Goal: Task Accomplishment & Management: Use online tool/utility

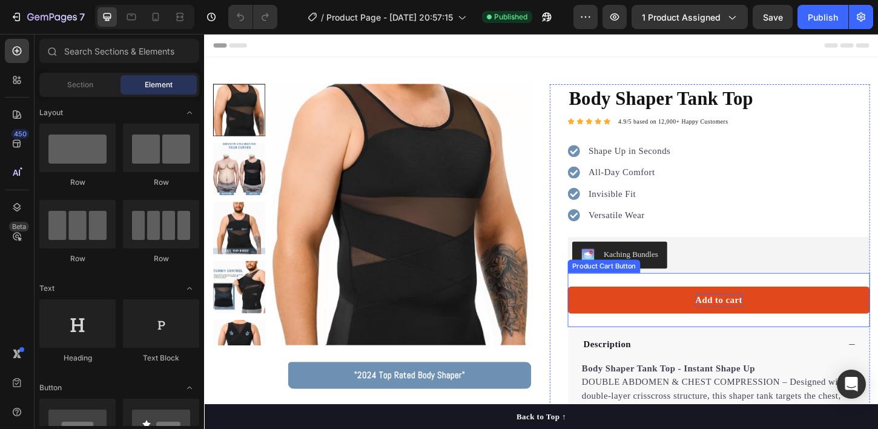
click at [752, 319] on div "Add to cart" at bounding box center [759, 320] width 51 height 15
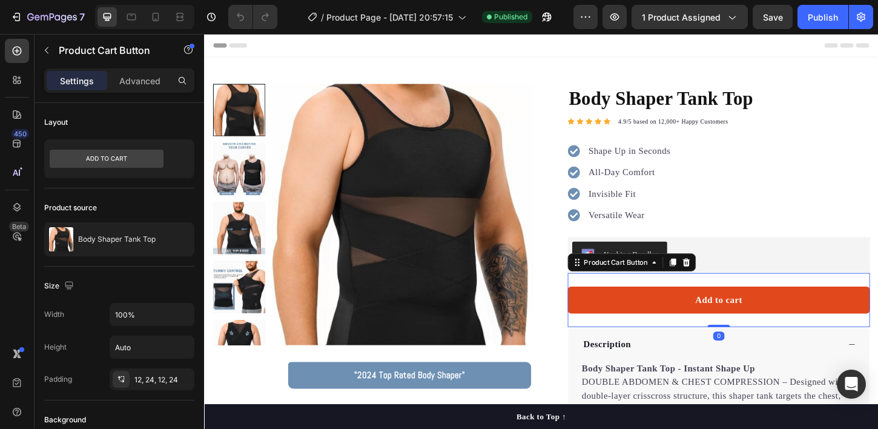
click at [800, 310] on button "Add to cart" at bounding box center [759, 320] width 326 height 29
click at [797, 316] on button "Add to cart" at bounding box center [759, 320] width 326 height 29
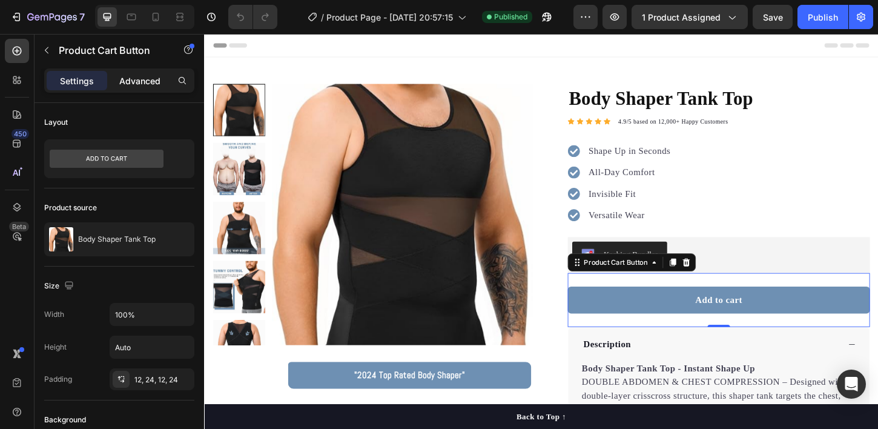
click at [142, 85] on p "Advanced" at bounding box center [139, 81] width 41 height 13
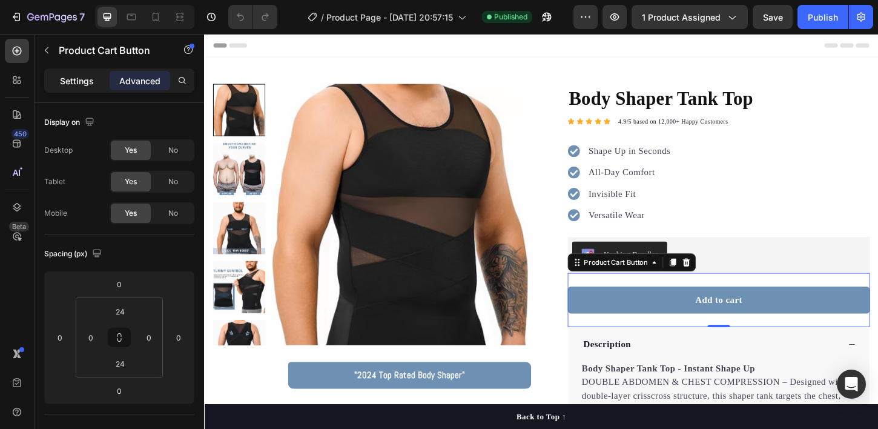
click at [84, 85] on p "Settings" at bounding box center [77, 81] width 34 height 13
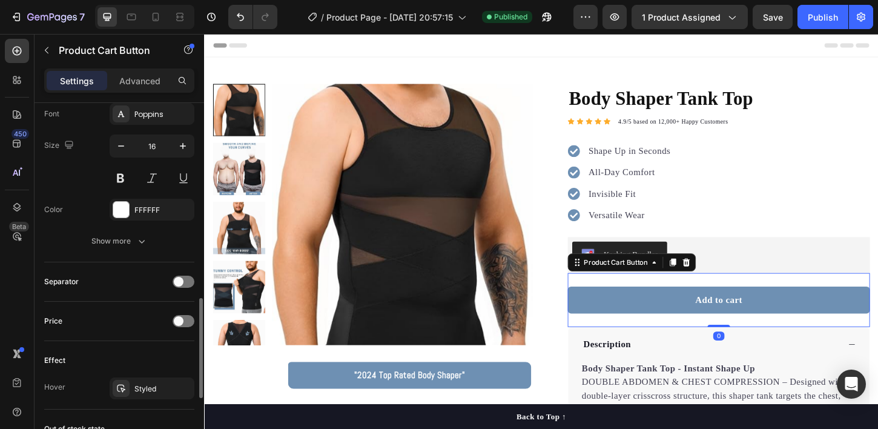
scroll to position [653, 0]
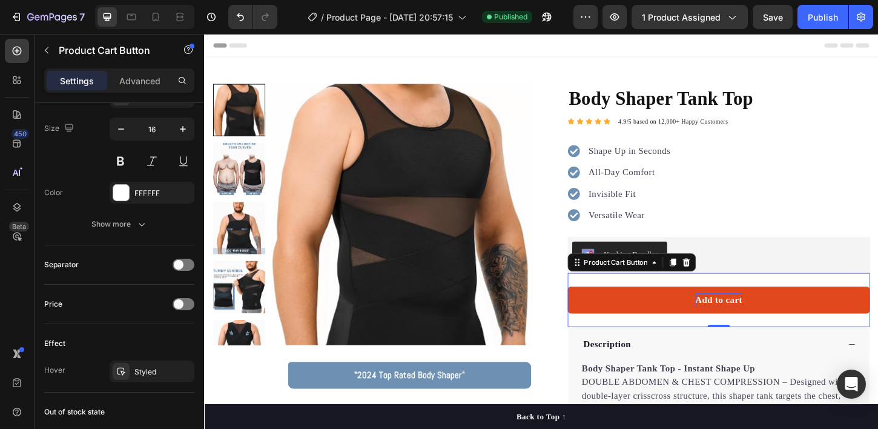
click at [775, 320] on div "Add to cart" at bounding box center [759, 320] width 51 height 15
click at [663, 318] on button "Add to cart" at bounding box center [759, 320] width 326 height 29
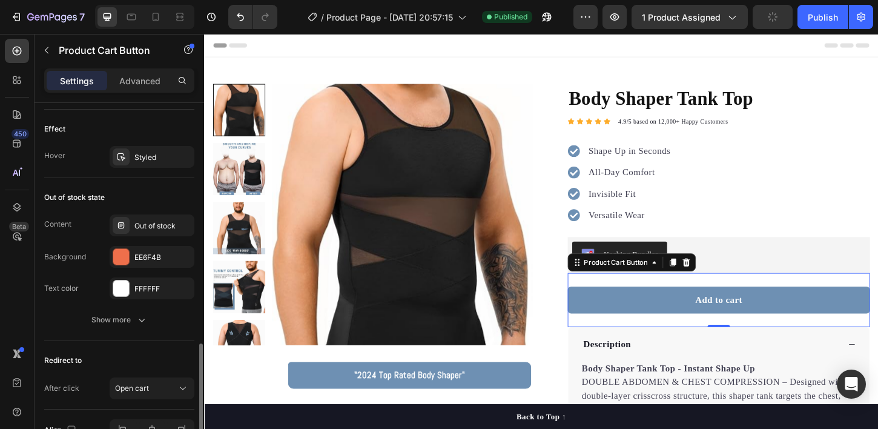
scroll to position [875, 0]
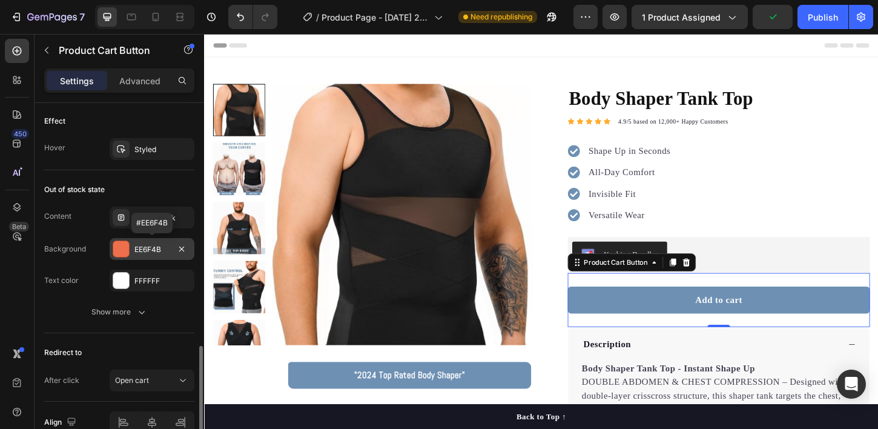
click at [121, 251] on div at bounding box center [121, 249] width 16 height 16
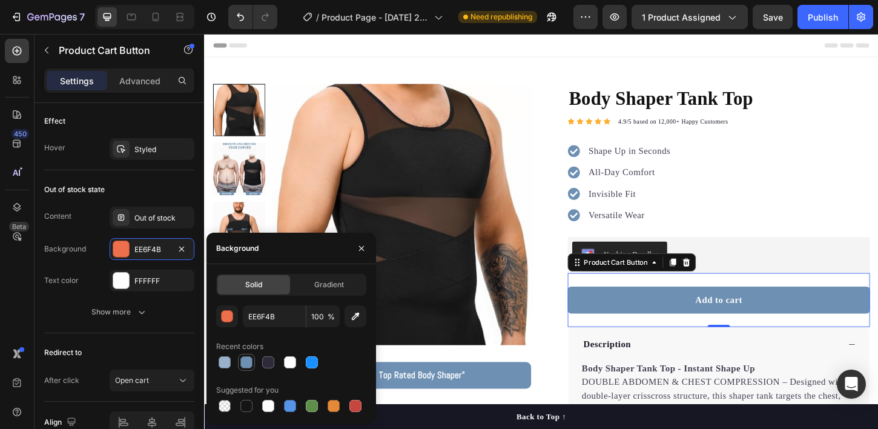
click at [248, 361] on div at bounding box center [247, 362] width 12 height 12
type input "6E90B3"
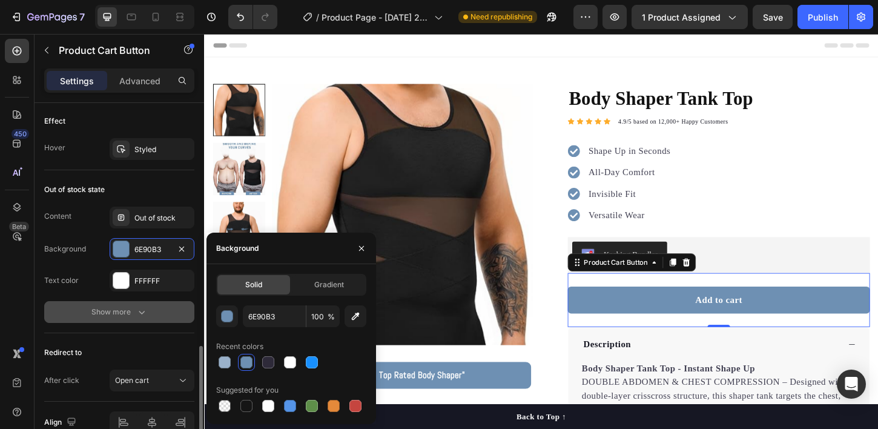
click at [68, 310] on button "Show more" at bounding box center [119, 312] width 150 height 22
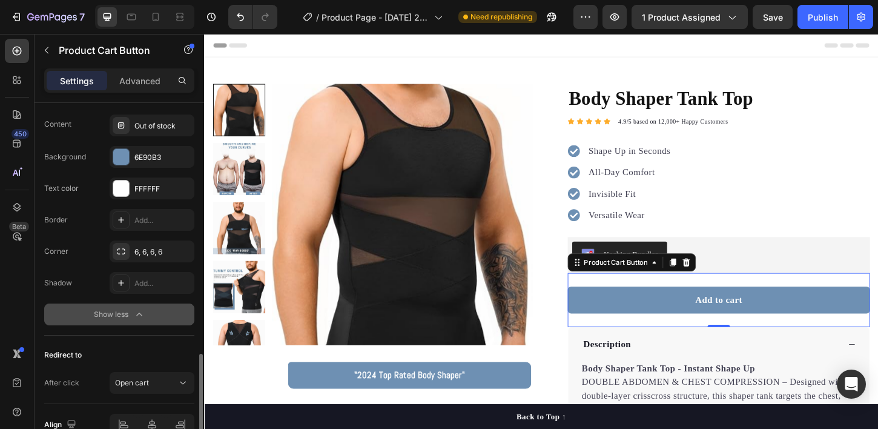
click at [115, 312] on div "Show less" at bounding box center [119, 314] width 51 height 12
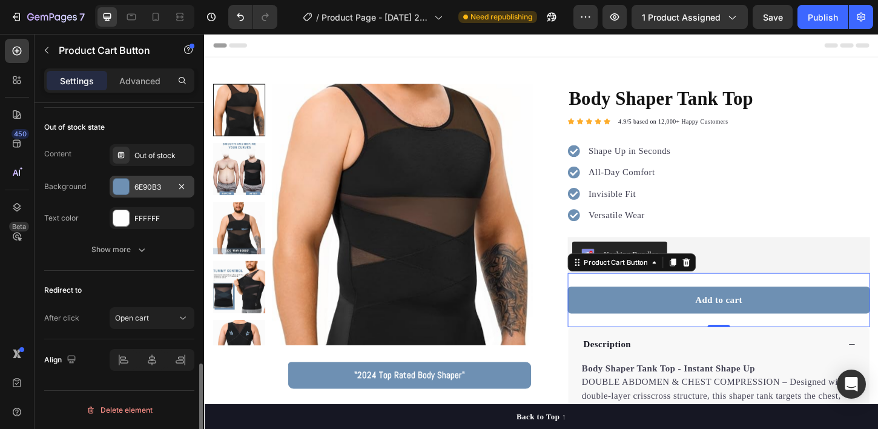
click at [113, 186] on div at bounding box center [121, 187] width 16 height 16
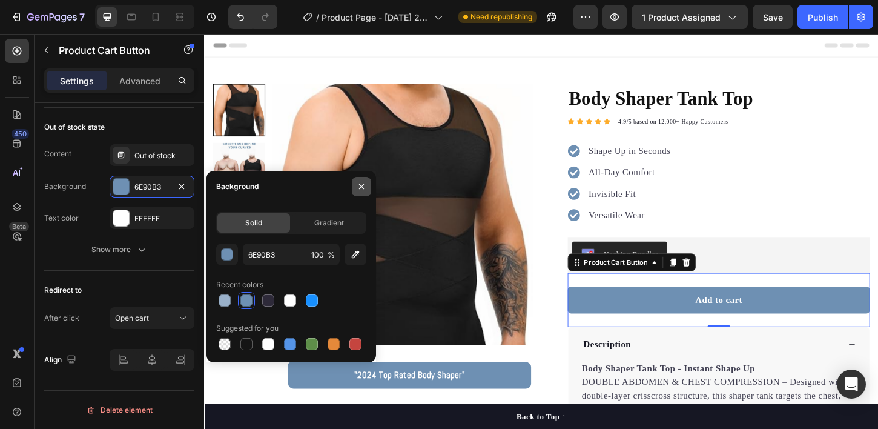
click at [357, 188] on icon "button" at bounding box center [362, 187] width 10 height 10
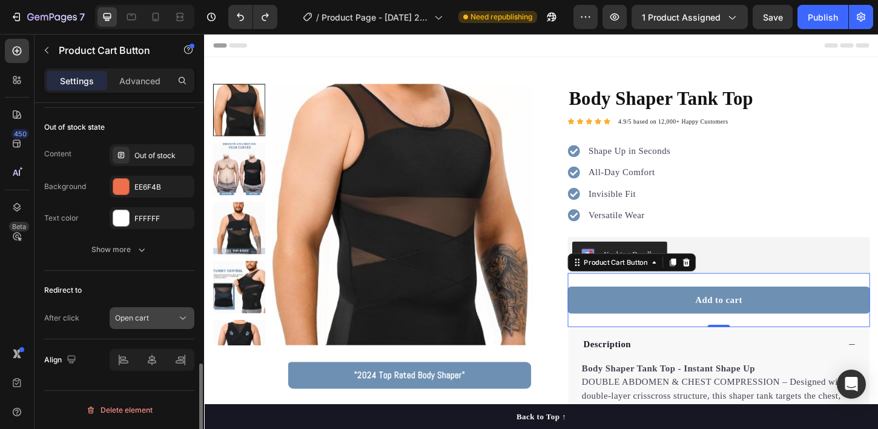
click at [162, 326] on button "Open cart" at bounding box center [152, 318] width 85 height 22
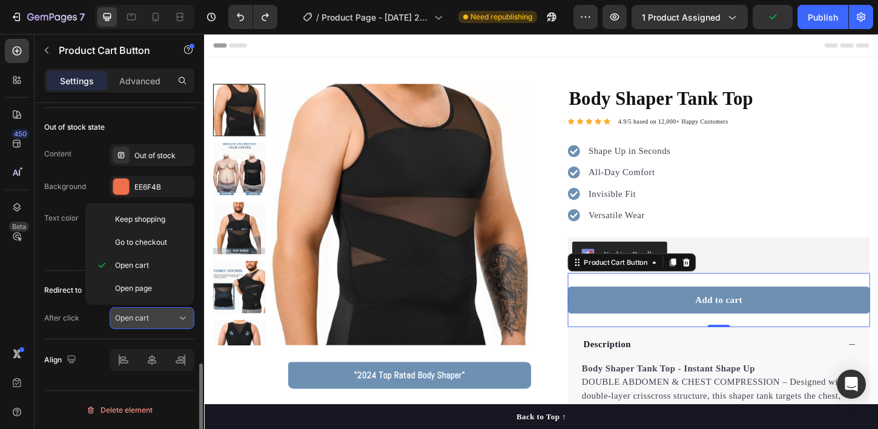
click at [169, 323] on div "Open cart" at bounding box center [146, 318] width 62 height 11
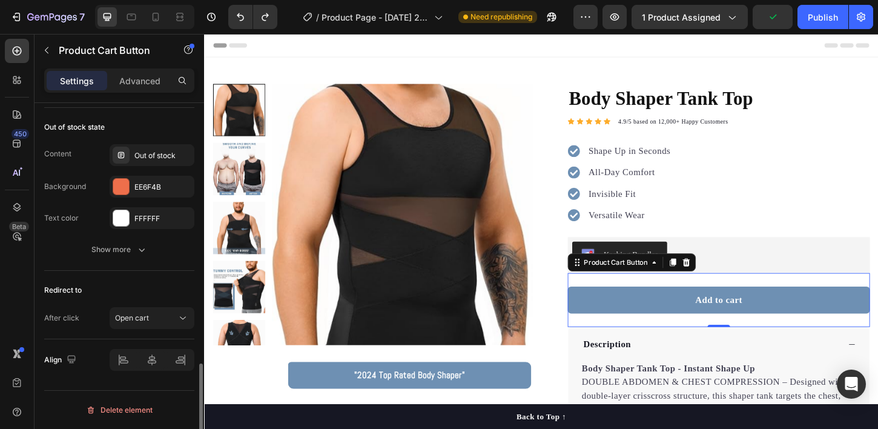
click at [148, 291] on div "Redirect to" at bounding box center [119, 290] width 150 height 19
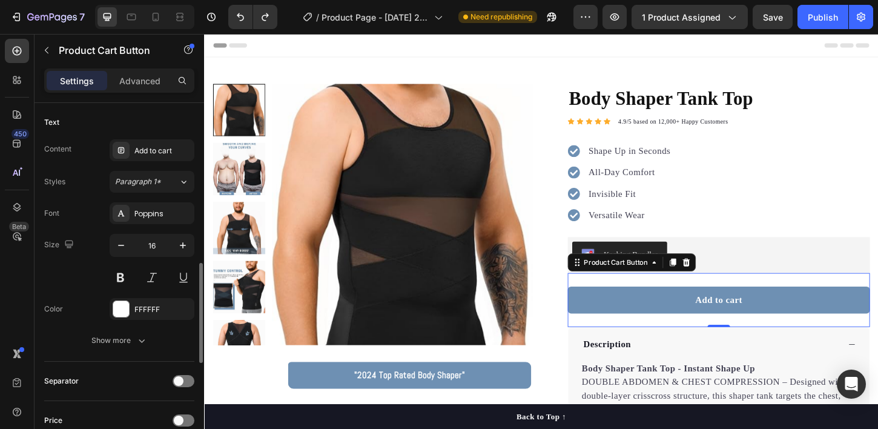
scroll to position [526, 0]
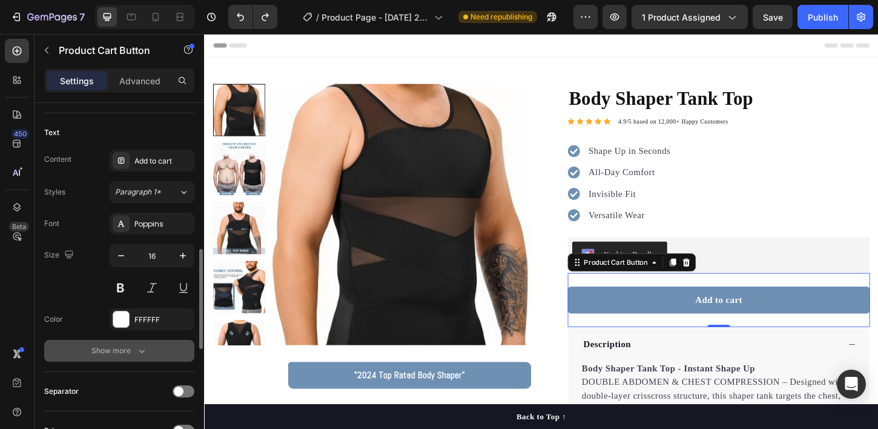
click at [122, 351] on div "Show more" at bounding box center [119, 351] width 56 height 12
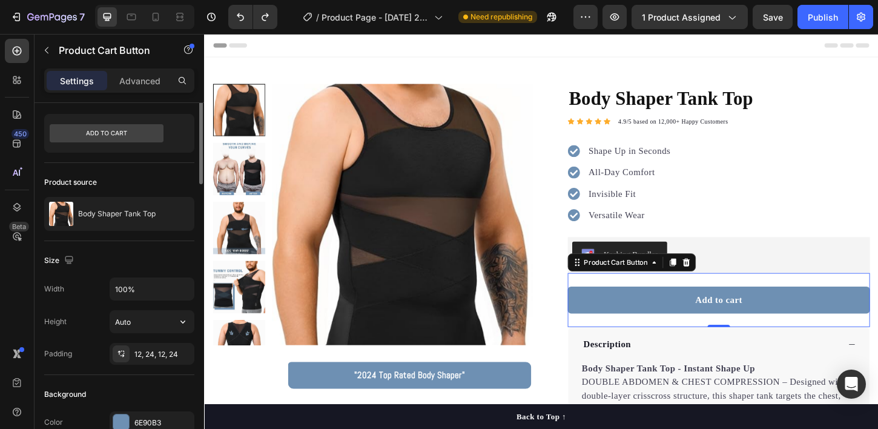
scroll to position [0, 0]
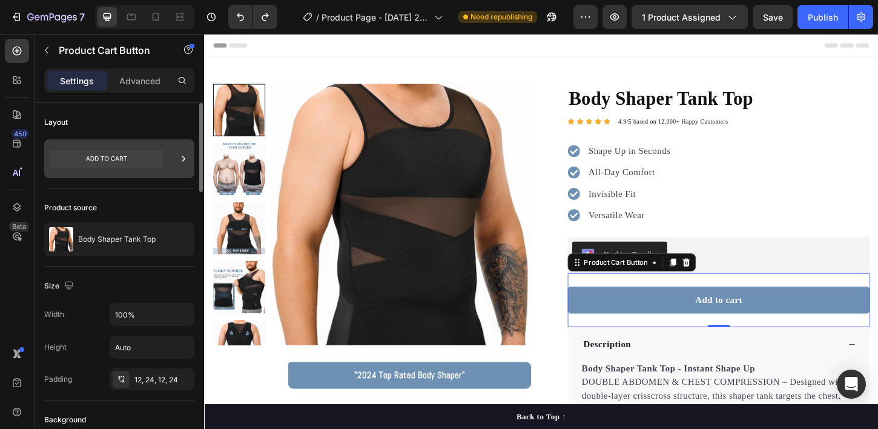
click at [183, 164] on icon at bounding box center [184, 159] width 12 height 12
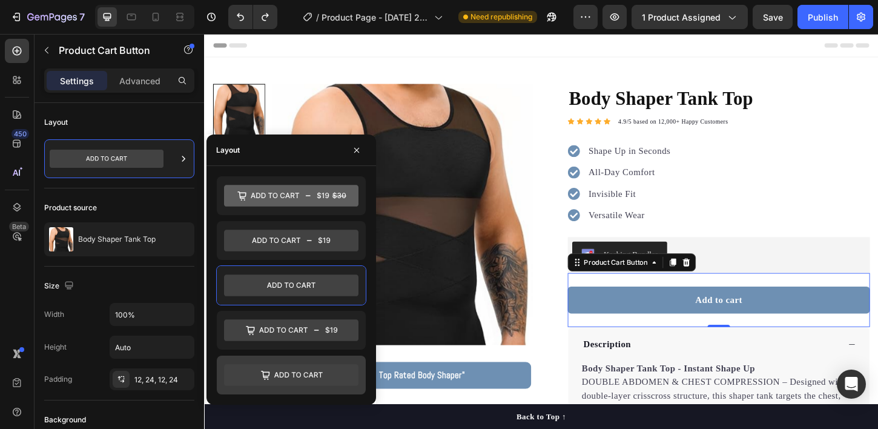
click at [317, 380] on icon at bounding box center [291, 375] width 134 height 22
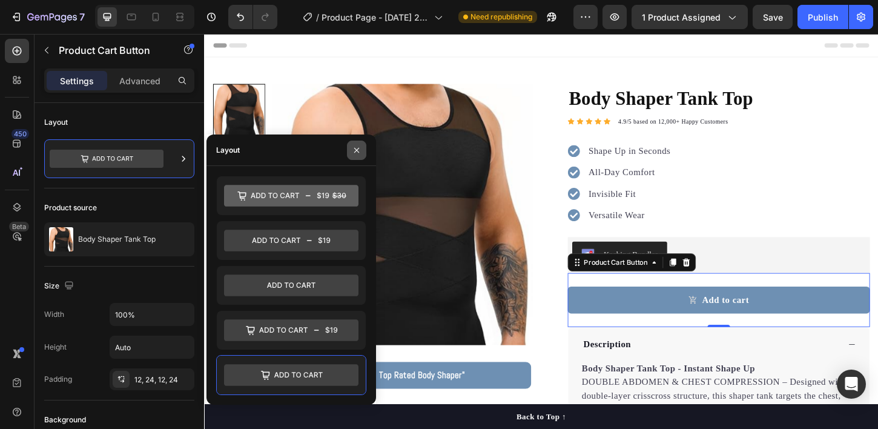
click at [351, 149] on button "button" at bounding box center [356, 150] width 19 height 19
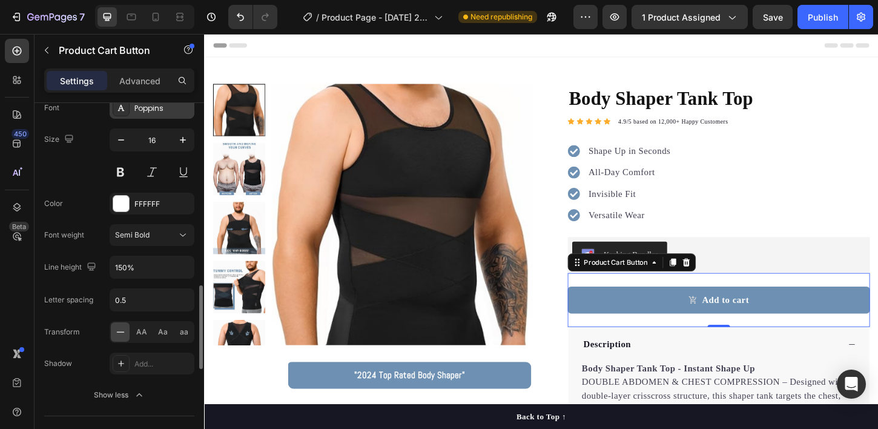
scroll to position [783, 0]
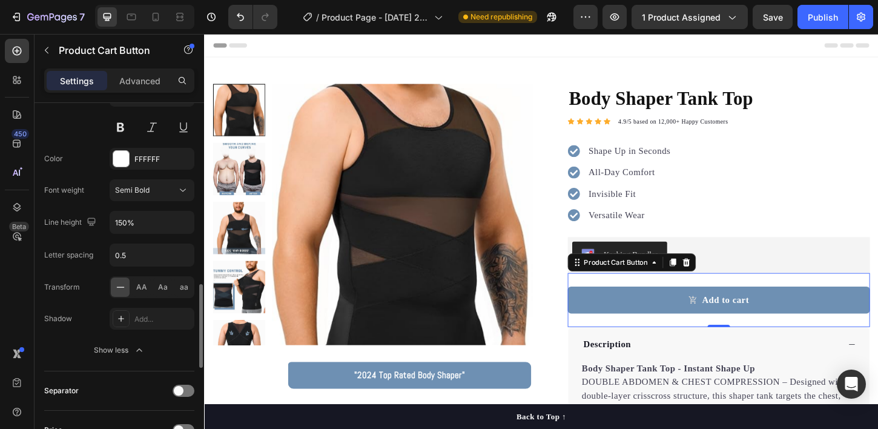
drag, startPoint x: 127, startPoint y: 350, endPoint x: 73, endPoint y: 145, distance: 211.9
click at [73, 146] on div "Font Poppins Size 16 Color FFFFFF Font weight Semi Bold Line height 150% Letter…" at bounding box center [119, 206] width 150 height 309
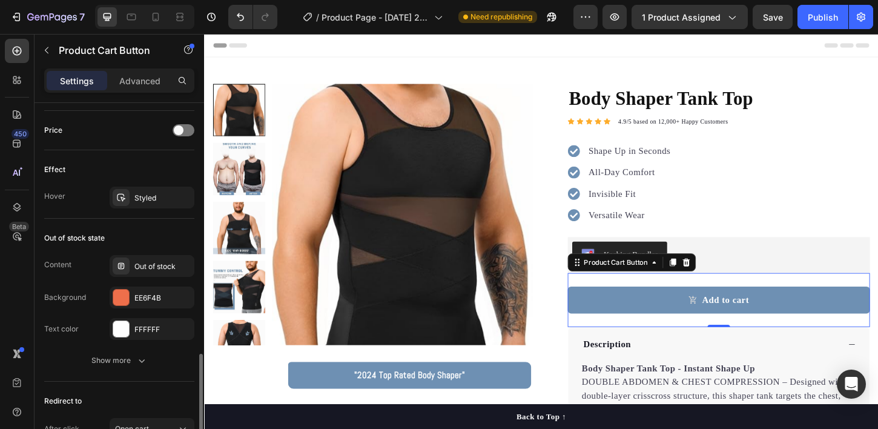
scroll to position [1083, 0]
click at [140, 198] on div "Styled" at bounding box center [151, 197] width 35 height 11
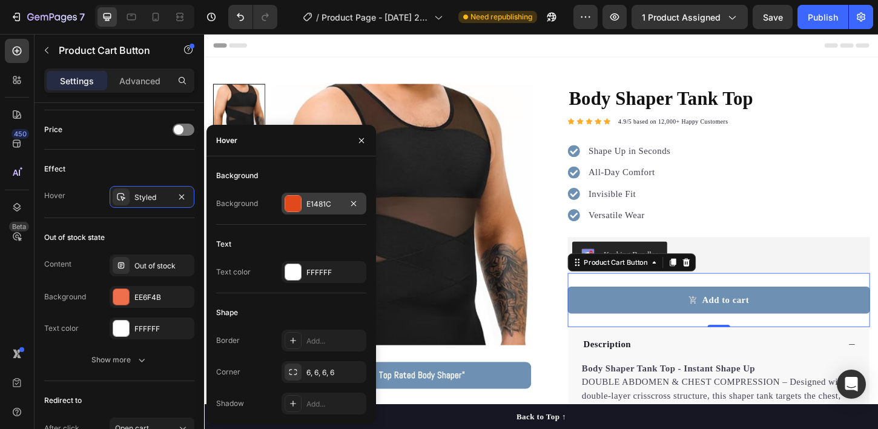
click at [291, 199] on div at bounding box center [293, 204] width 16 height 16
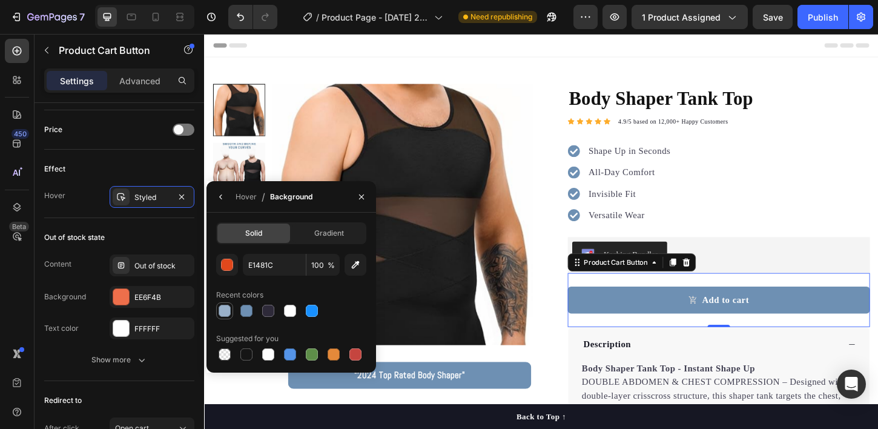
click at [225, 310] on div at bounding box center [225, 311] width 12 height 12
type input "9AB1CA"
click at [362, 196] on icon "button" at bounding box center [362, 197] width 10 height 10
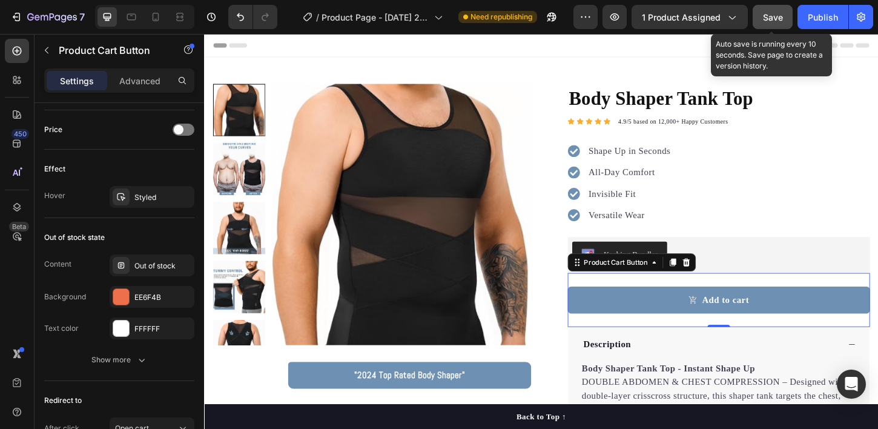
click at [782, 16] on span "Save" at bounding box center [773, 17] width 20 height 10
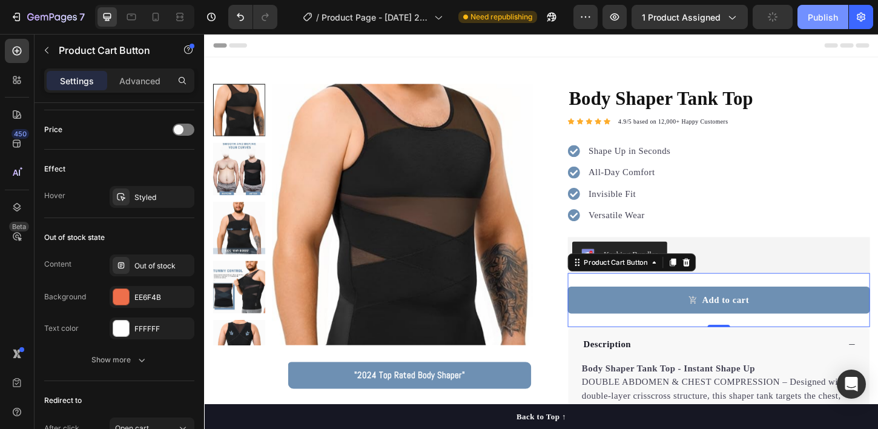
click at [832, 17] on div "Publish" at bounding box center [823, 17] width 30 height 13
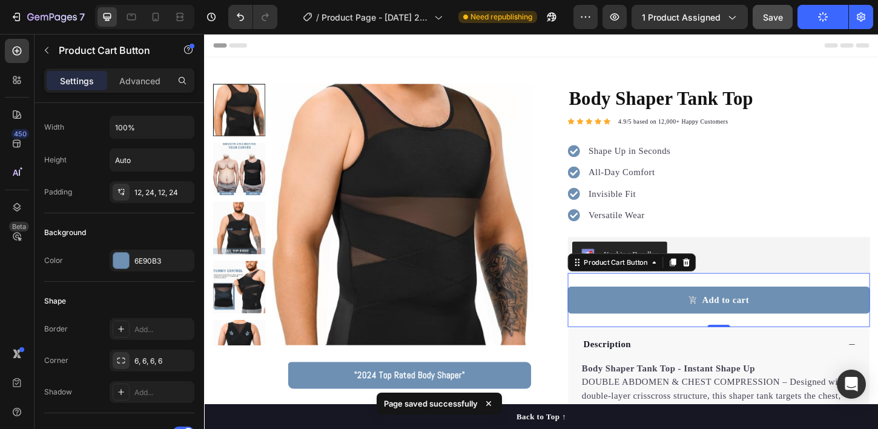
scroll to position [0, 0]
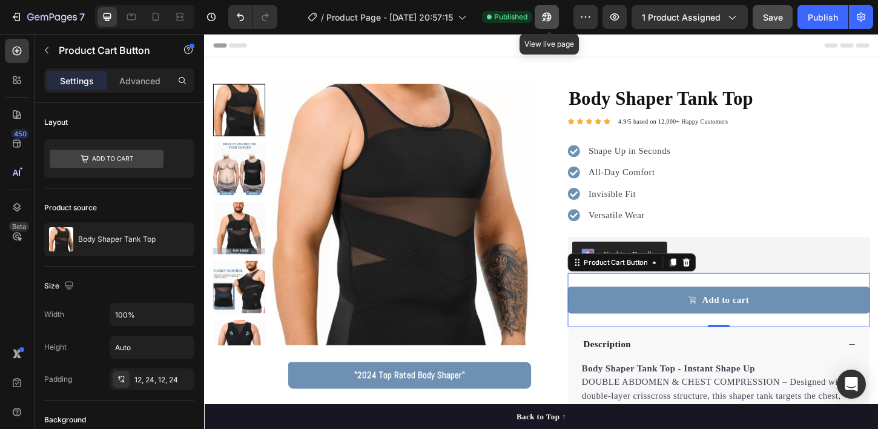
click at [548, 22] on icon "button" at bounding box center [547, 17] width 12 height 12
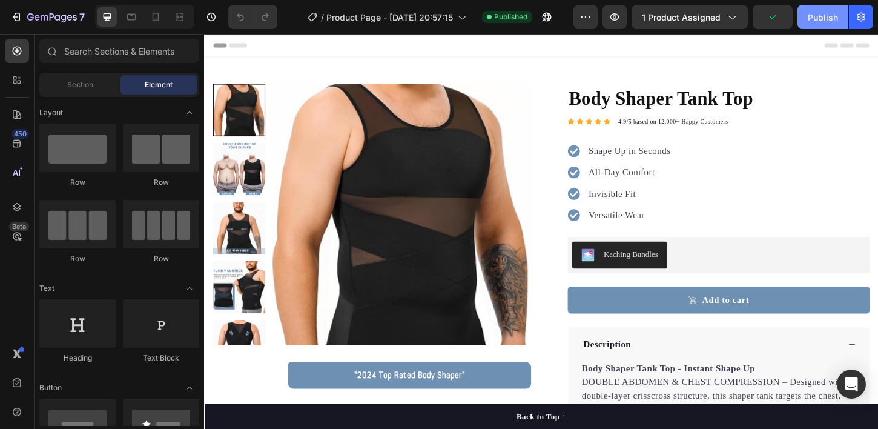
click at [822, 16] on div "Publish" at bounding box center [823, 17] width 30 height 13
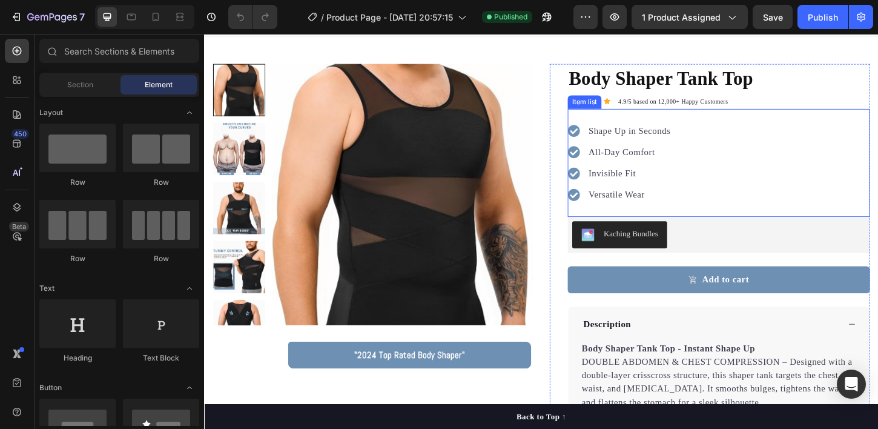
scroll to position [36, 0]
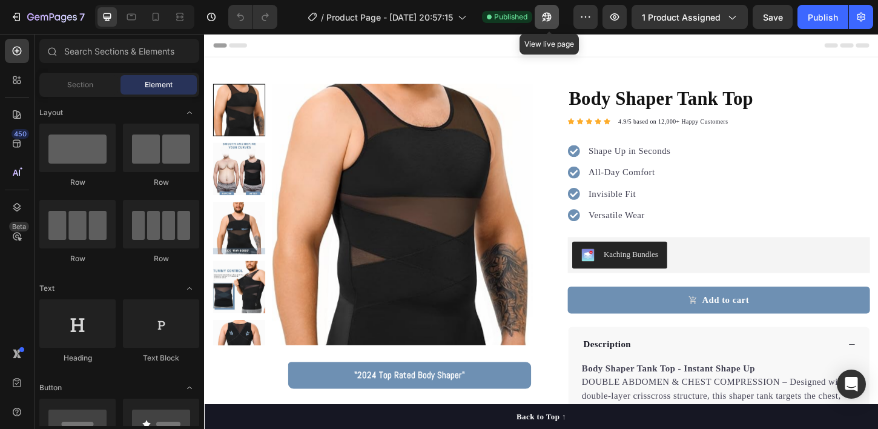
click at [544, 15] on icon "button" at bounding box center [547, 17] width 12 height 12
click at [546, 19] on icon "button" at bounding box center [544, 19] width 3 height 3
click at [153, 16] on icon at bounding box center [156, 17] width 12 height 12
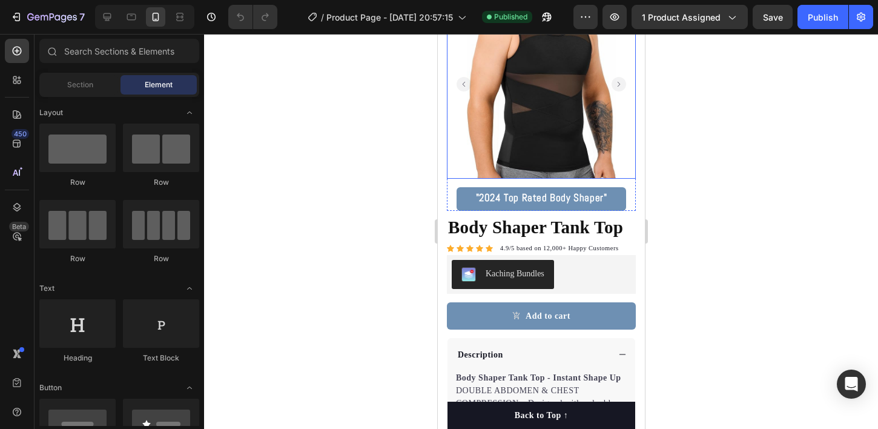
scroll to position [75, 0]
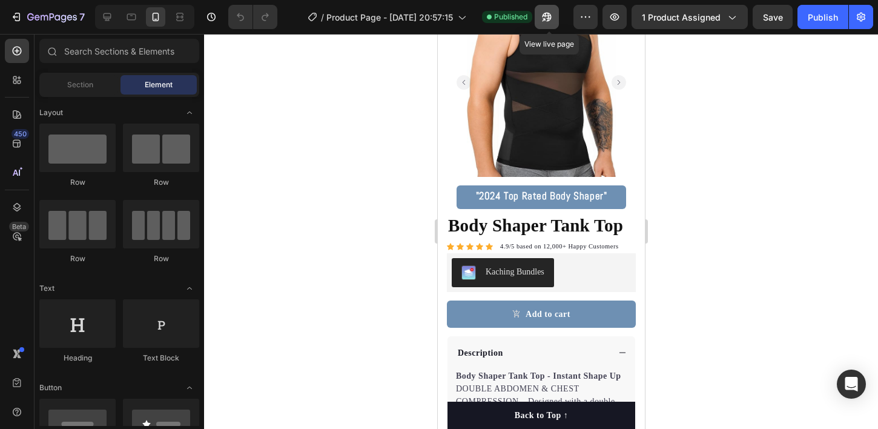
click at [549, 7] on button "button" at bounding box center [547, 17] width 24 height 24
click at [111, 16] on icon at bounding box center [107, 17] width 12 height 12
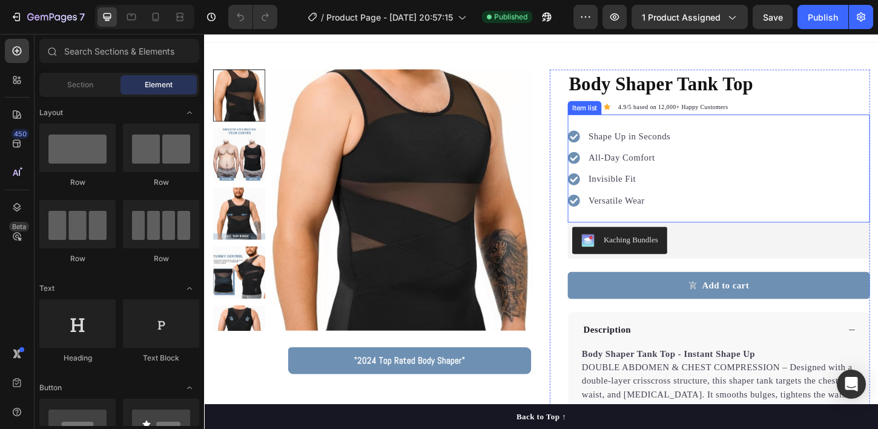
scroll to position [23, 0]
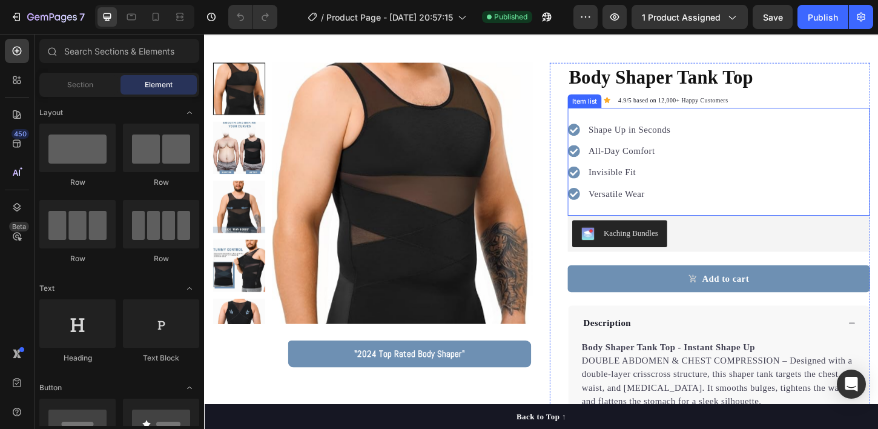
click at [689, 208] on p "Versatile Wear" at bounding box center [663, 206] width 88 height 15
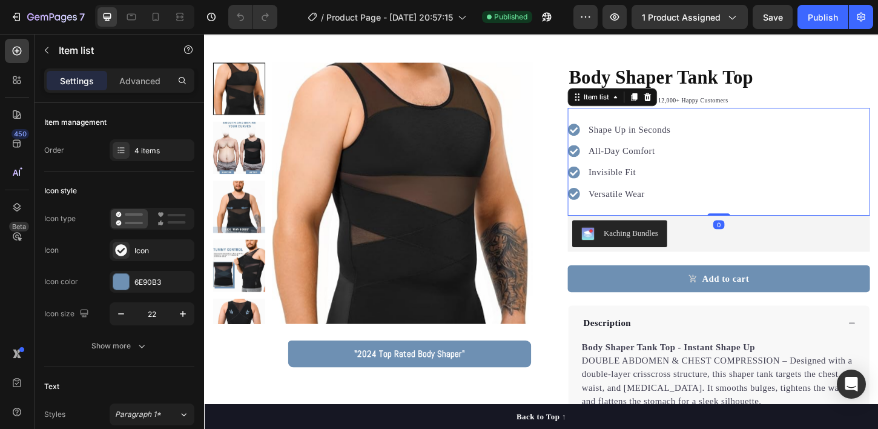
click at [718, 204] on div "Shape Up in Seconds All-Day Comfort Invisible Fit Versatile Wear" at bounding box center [759, 171] width 326 height 116
click at [688, 205] on p "Versatile Wear" at bounding box center [663, 206] width 88 height 15
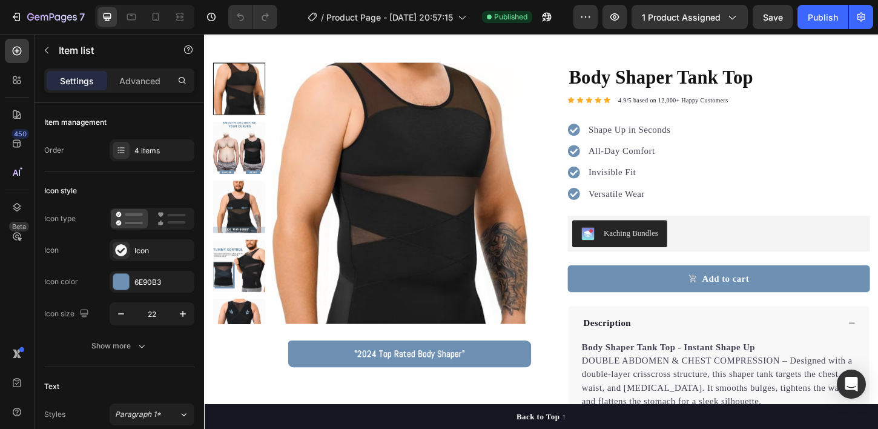
click at [724, 205] on div "Shape Up in Seconds All-Day Comfort Invisible Fit Versatile Wear" at bounding box center [759, 171] width 326 height 116
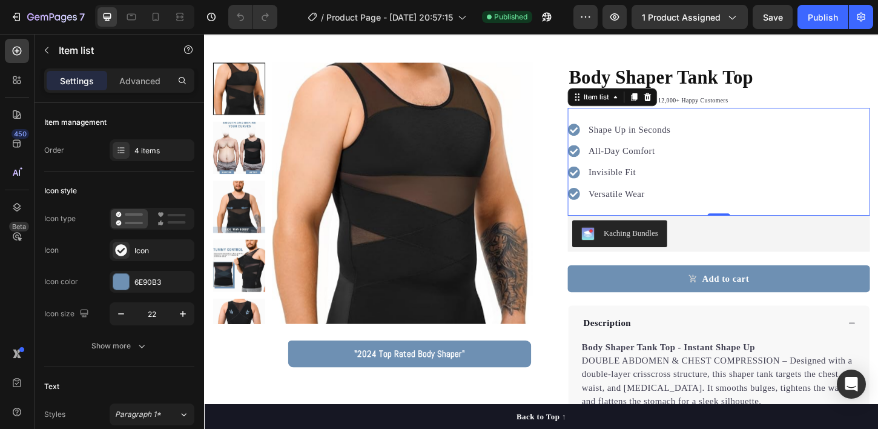
click at [722, 203] on div "Shape Up in Seconds All-Day Comfort Invisible Fit Versatile Wear" at bounding box center [759, 171] width 326 height 116
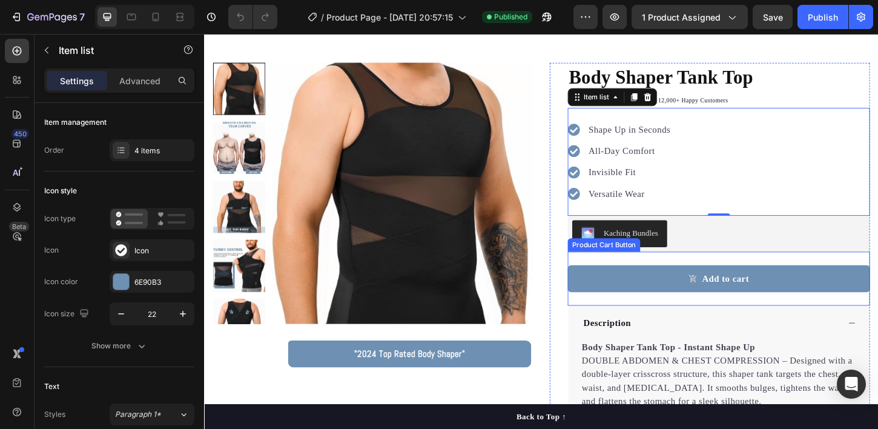
click at [631, 267] on div "Body Shaper Tank Top Product Title Icon Icon Icon Icon Icon Icon List Hoz 4.9/5…" at bounding box center [759, 342] width 326 height 555
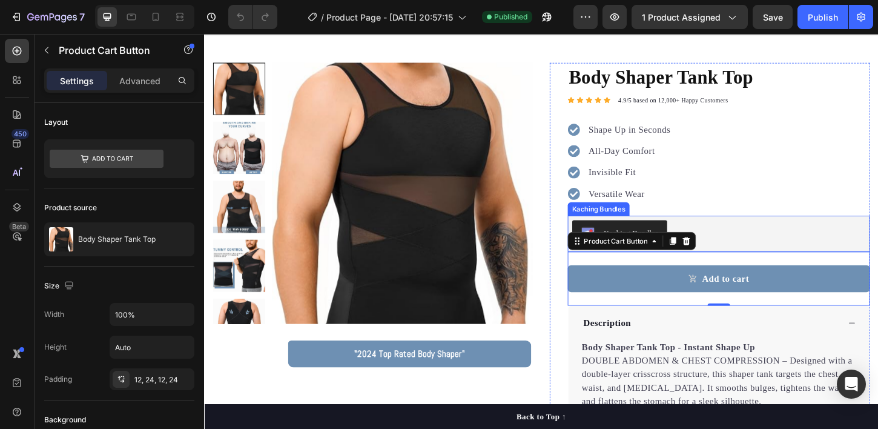
click at [746, 245] on div "Kaching Bundles" at bounding box center [759, 248] width 316 height 29
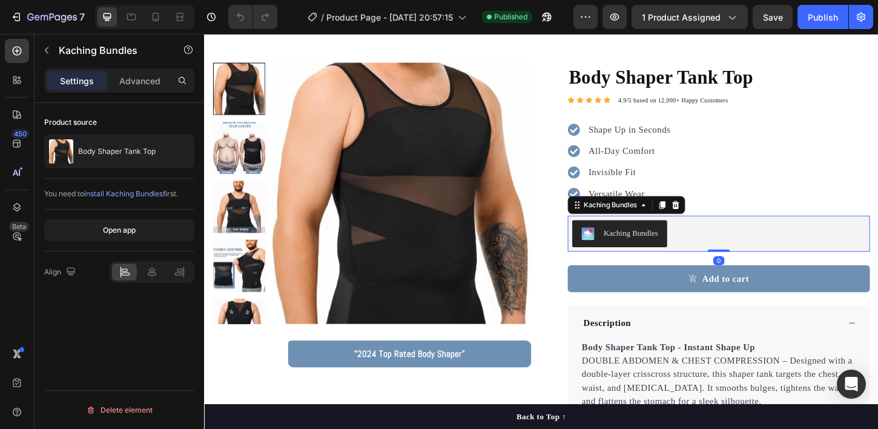
click at [723, 265] on div "Kaching Bundles" at bounding box center [759, 249] width 326 height 39
click at [634, 324] on div "Accordion" at bounding box center [618, 319] width 45 height 15
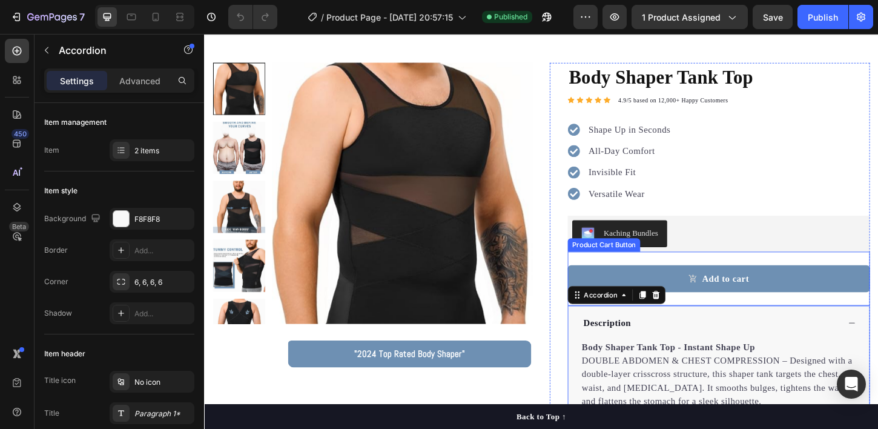
click at [759, 315] on div "Add to cart Product Cart Button" at bounding box center [759, 297] width 326 height 58
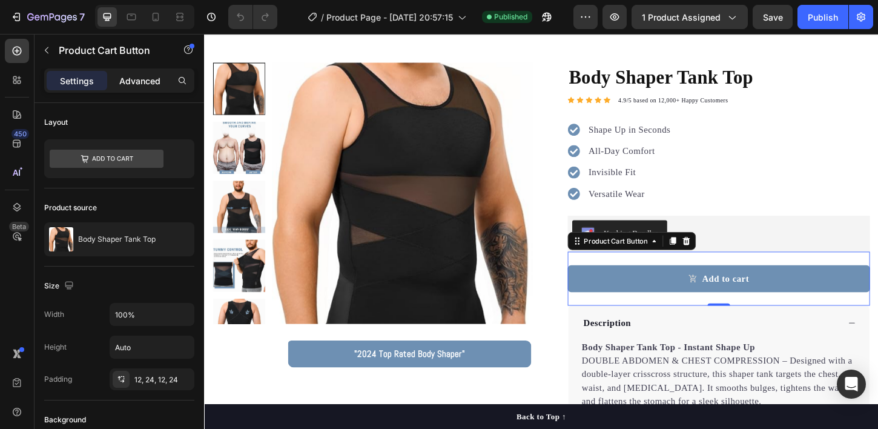
click at [147, 82] on p "Advanced" at bounding box center [139, 81] width 41 height 13
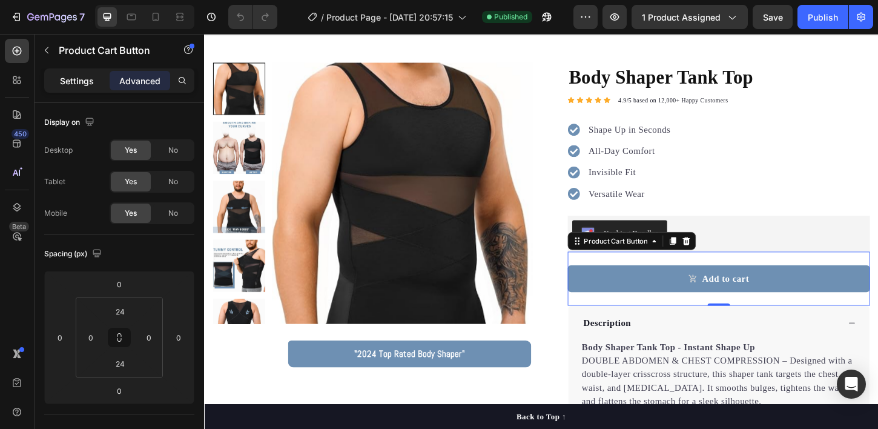
click at [85, 81] on p "Settings" at bounding box center [77, 81] width 34 height 13
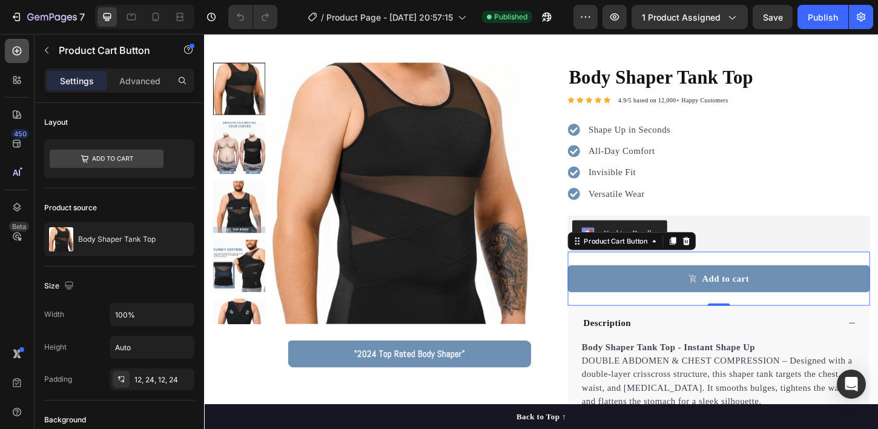
click at [17, 56] on icon at bounding box center [17, 51] width 12 height 12
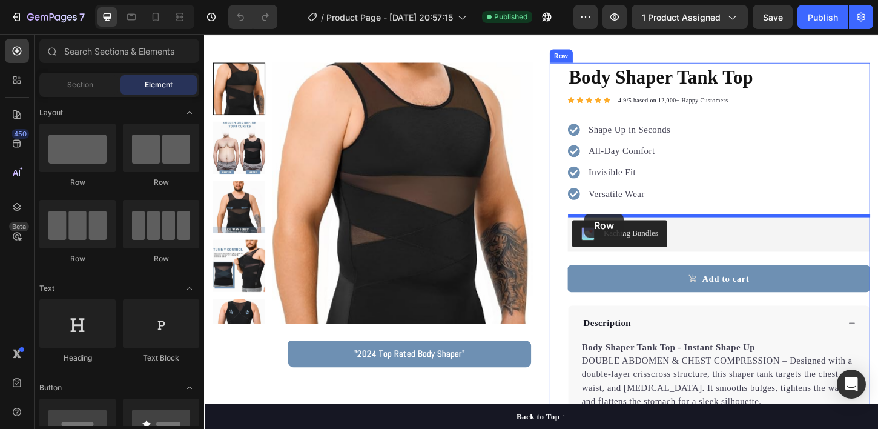
drag, startPoint x: 294, startPoint y: 189, endPoint x: 614, endPoint y: 228, distance: 322.8
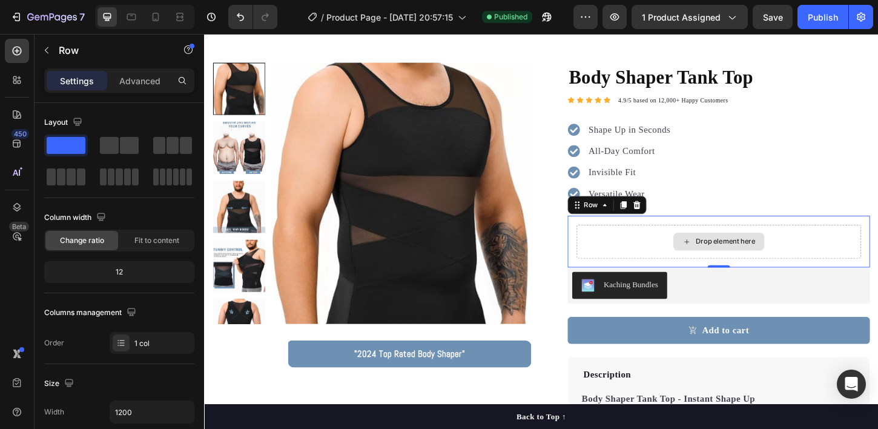
click at [685, 265] on div "Drop element here" at bounding box center [759, 257] width 307 height 36
click at [737, 259] on div "Drop element here" at bounding box center [766, 258] width 64 height 10
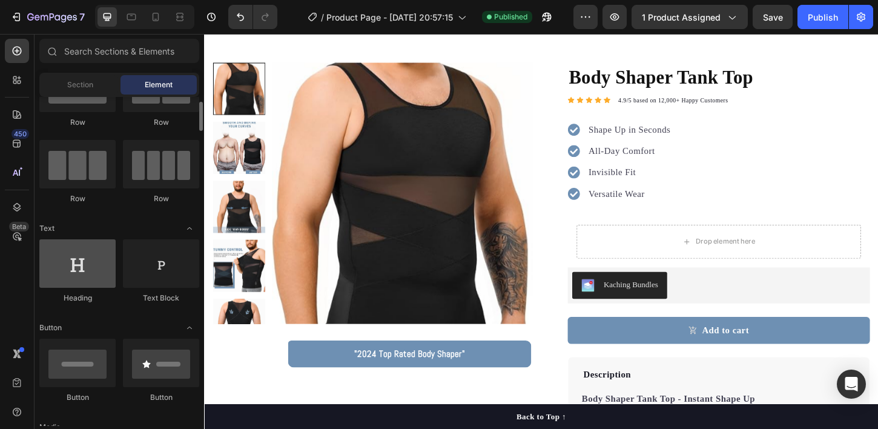
scroll to position [75, 0]
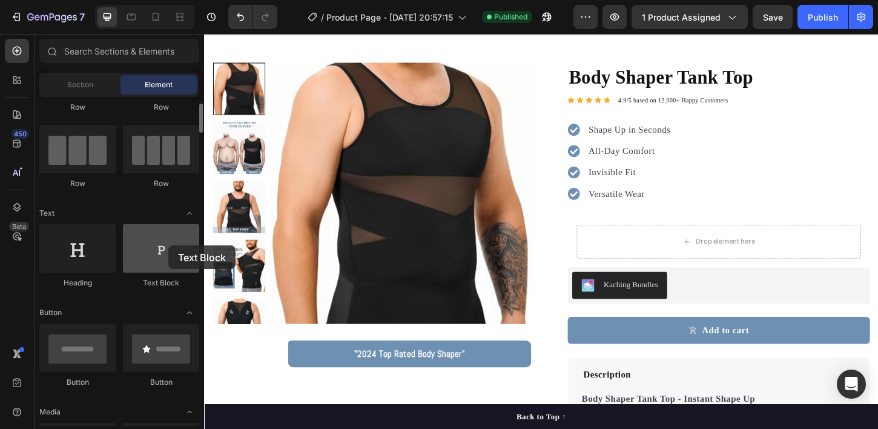
click at [168, 245] on div at bounding box center [161, 248] width 76 height 48
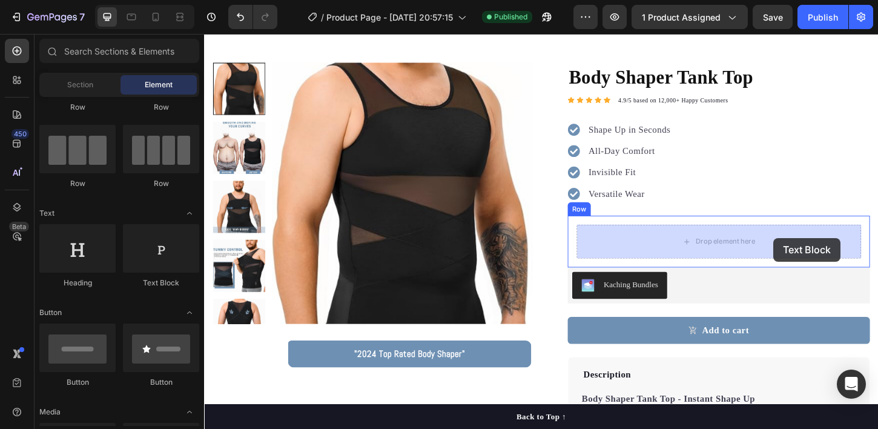
drag, startPoint x: 378, startPoint y: 283, endPoint x: 817, endPoint y: 253, distance: 439.7
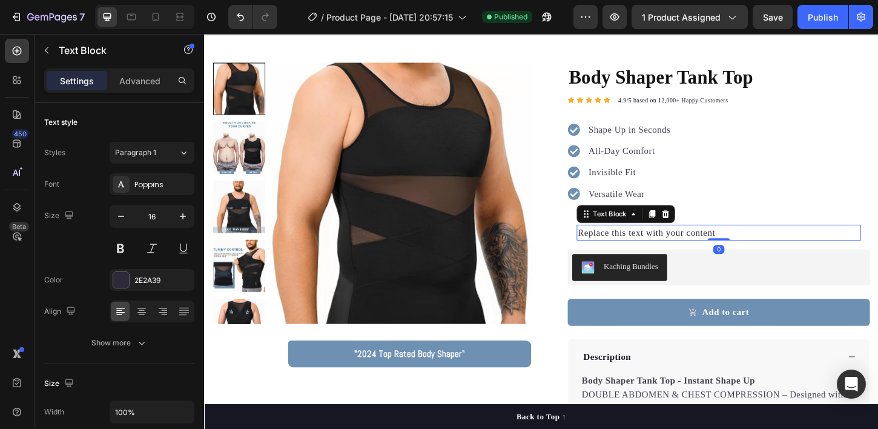
click at [674, 243] on div "Replace this text with your content" at bounding box center [759, 247] width 307 height 17
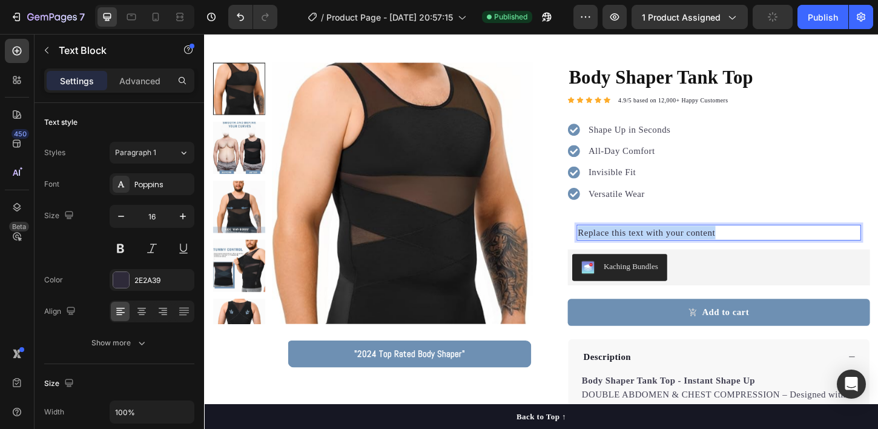
click at [674, 243] on p "Replace this text with your content" at bounding box center [759, 248] width 304 height 15
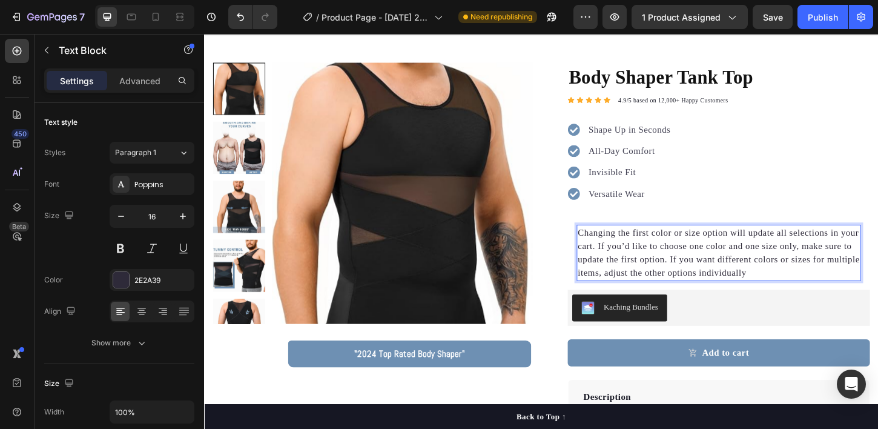
click at [660, 269] on p "Changing the first color or size option will update all selections in your cart…" at bounding box center [759, 270] width 304 height 58
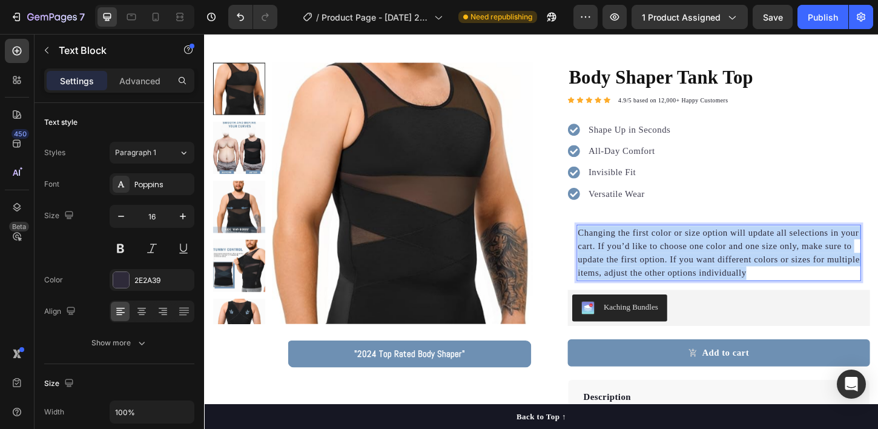
click at [660, 269] on p "Changing the first color or size option will update all selections in your cart…" at bounding box center [759, 270] width 304 height 58
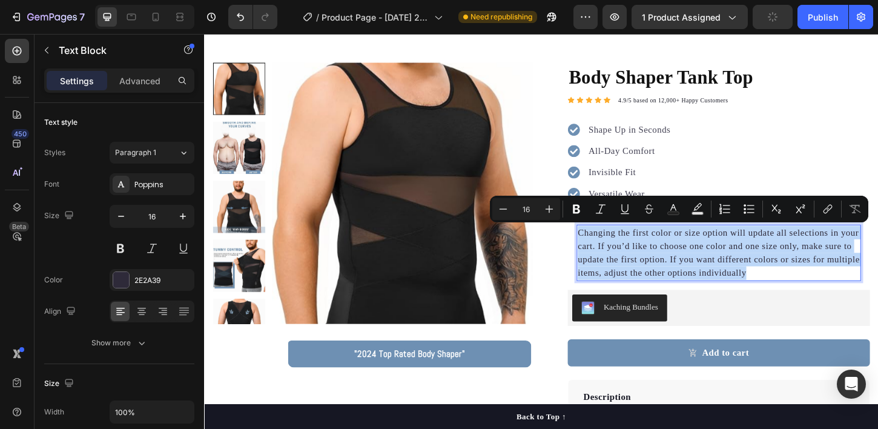
click at [769, 291] on p "Changing the first color or size option will update all selections in your cart…" at bounding box center [759, 270] width 304 height 58
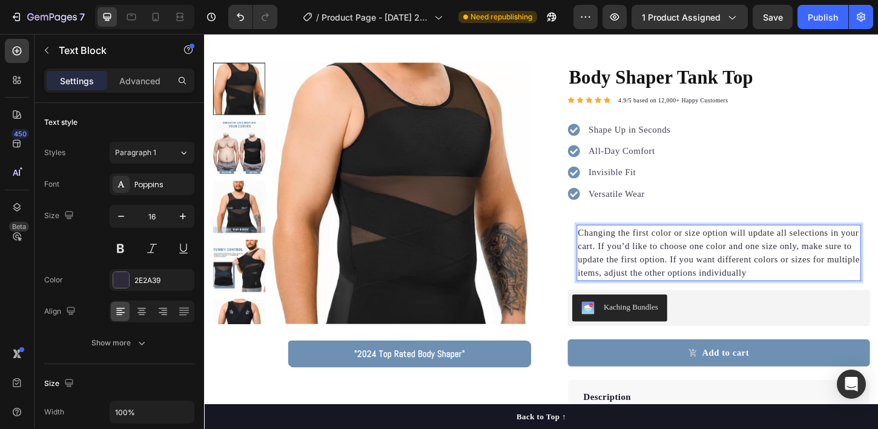
click at [656, 262] on p "Changing the first color or size option will update all selections in your cart…" at bounding box center [759, 270] width 304 height 58
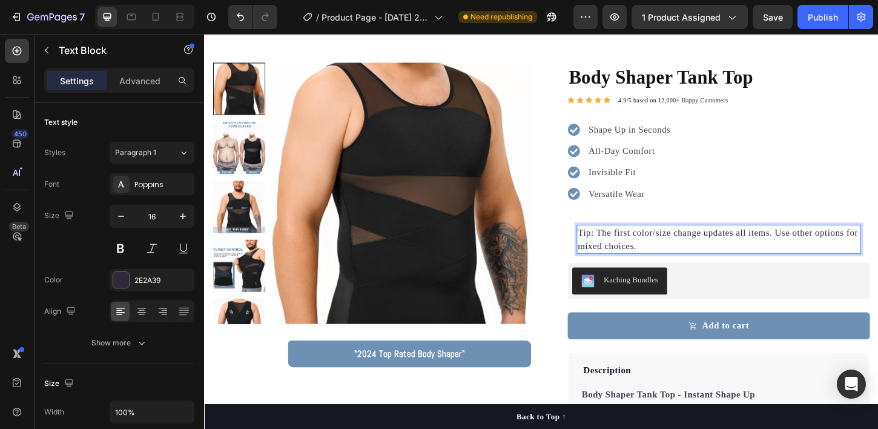
click at [702, 264] on p "Tip: The first color/size change updates all items. Use other options for mixed…" at bounding box center [759, 255] width 304 height 29
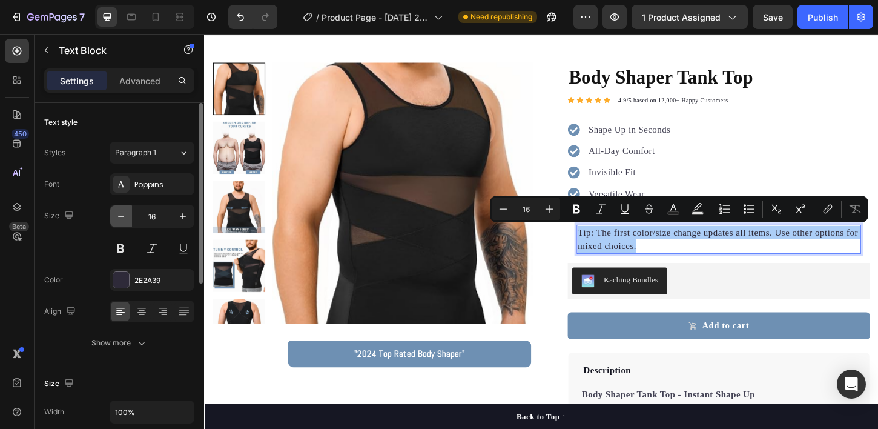
click at [119, 215] on icon "button" at bounding box center [121, 216] width 12 height 12
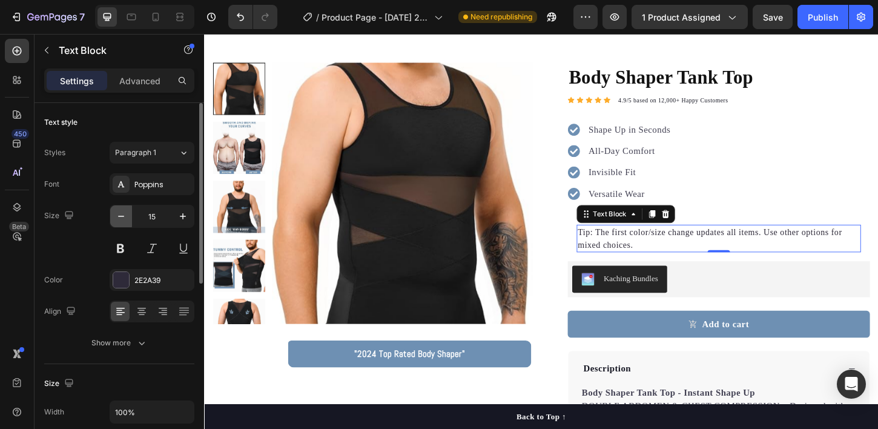
click at [119, 215] on icon "button" at bounding box center [121, 216] width 12 height 12
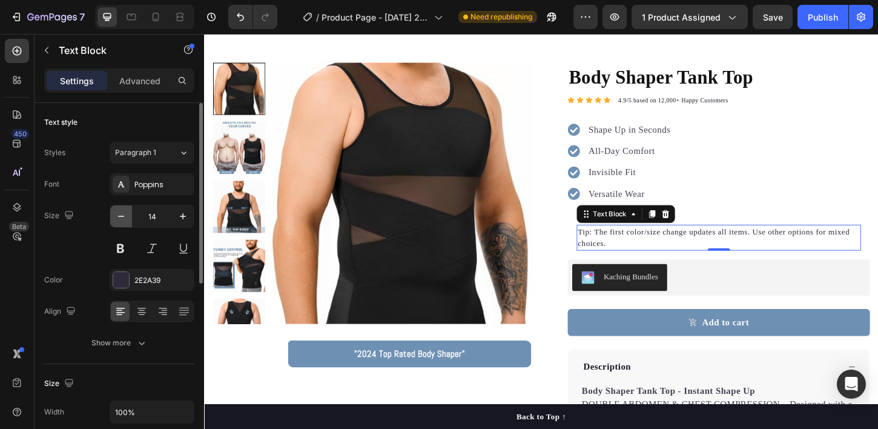
click at [119, 215] on icon "button" at bounding box center [121, 216] width 12 height 12
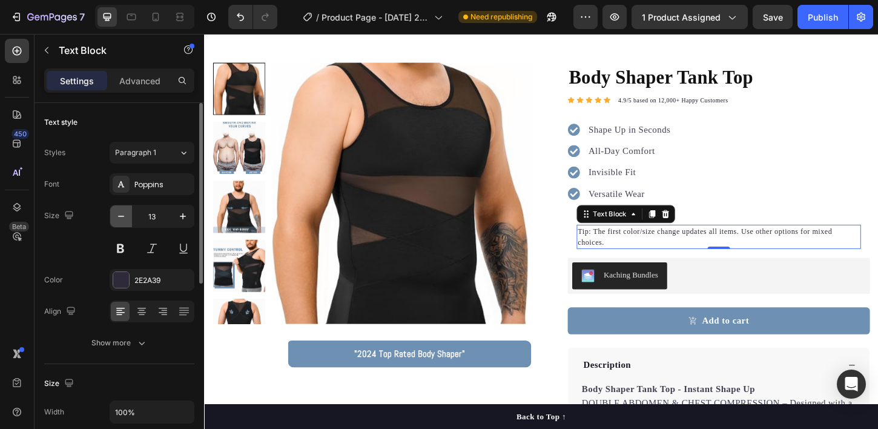
click at [119, 215] on icon "button" at bounding box center [121, 216] width 12 height 12
type input "12"
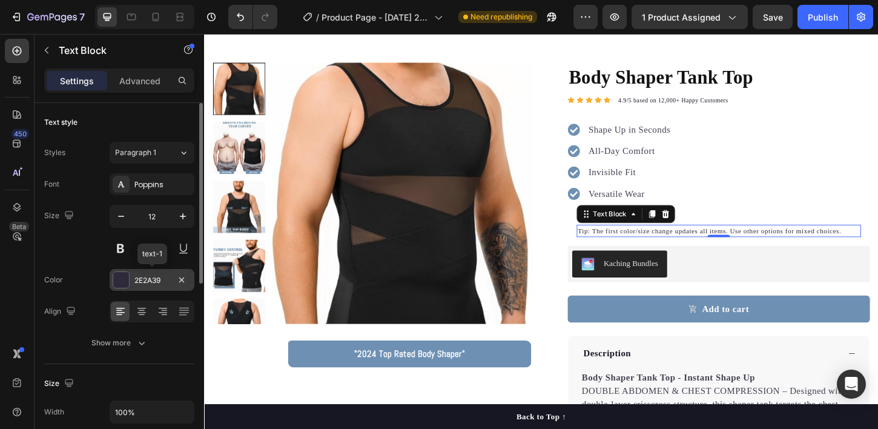
click at [124, 281] on div at bounding box center [121, 280] width 16 height 16
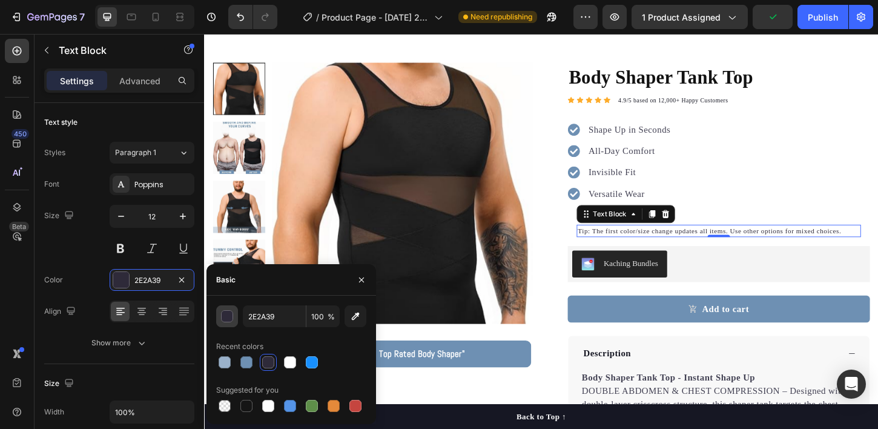
click at [230, 316] on div "button" at bounding box center [228, 317] width 12 height 12
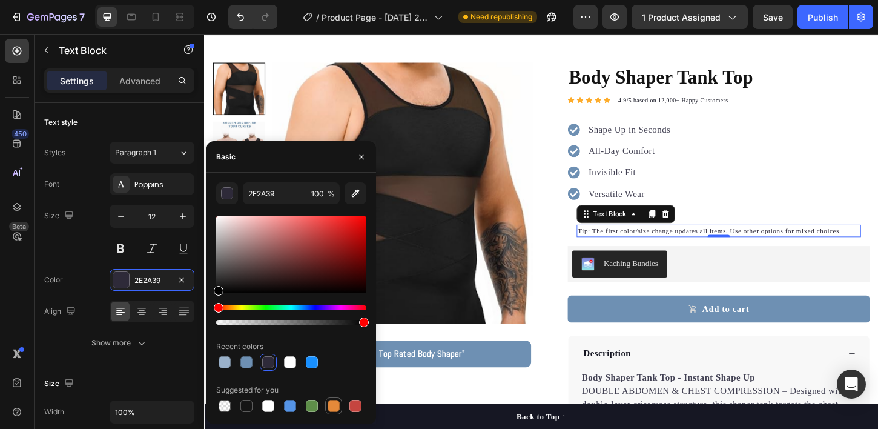
click at [331, 405] on div at bounding box center [334, 406] width 12 height 12
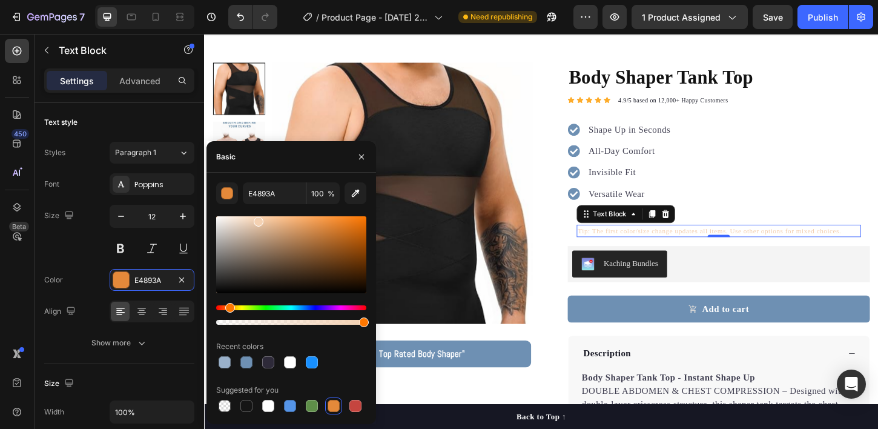
drag, startPoint x: 330, startPoint y: 225, endPoint x: 255, endPoint y: 218, distance: 75.5
click at [255, 218] on div at bounding box center [259, 222] width 10 height 10
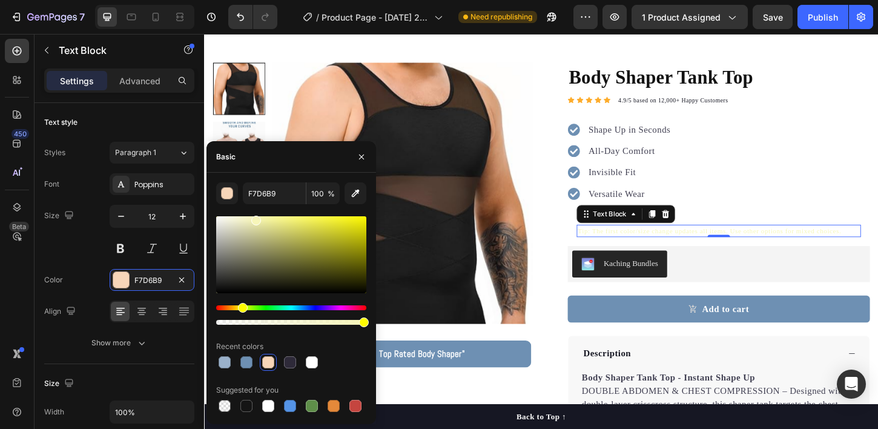
drag, startPoint x: 230, startPoint y: 308, endPoint x: 244, endPoint y: 307, distance: 14.0
click at [243, 307] on div "Hue" at bounding box center [243, 308] width 10 height 10
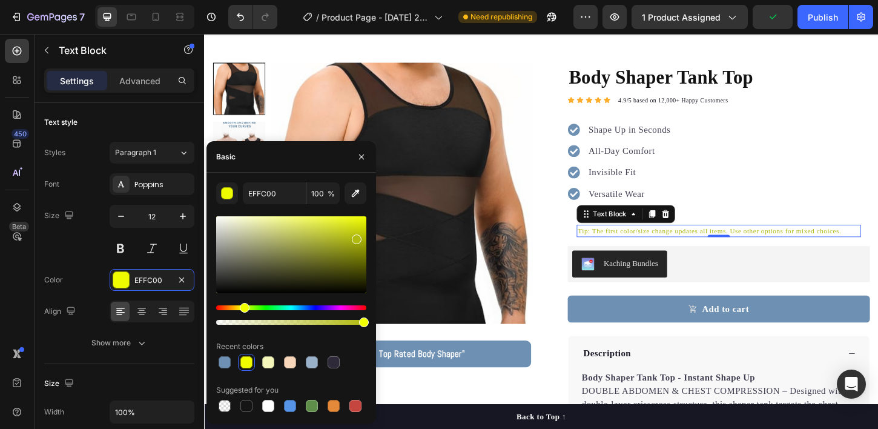
drag, startPoint x: 257, startPoint y: 221, endPoint x: 356, endPoint y: 237, distance: 100.1
click at [356, 237] on div at bounding box center [357, 239] width 10 height 10
click at [247, 405] on div at bounding box center [247, 406] width 12 height 12
type input "151515"
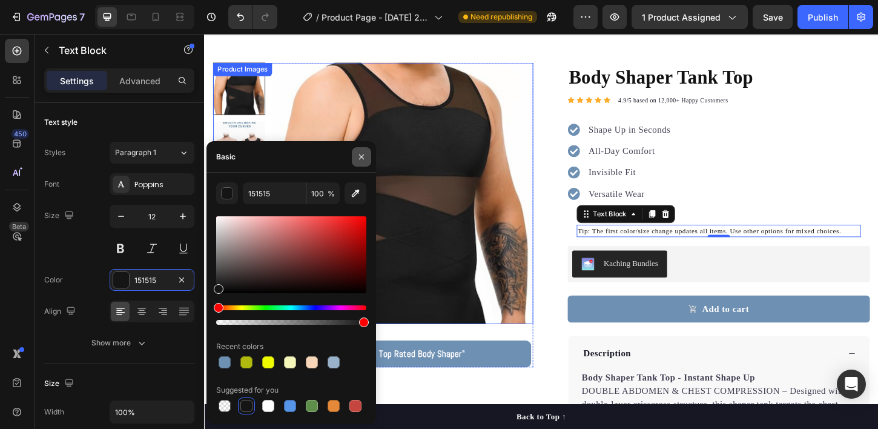
click at [367, 153] on button "button" at bounding box center [361, 156] width 19 height 19
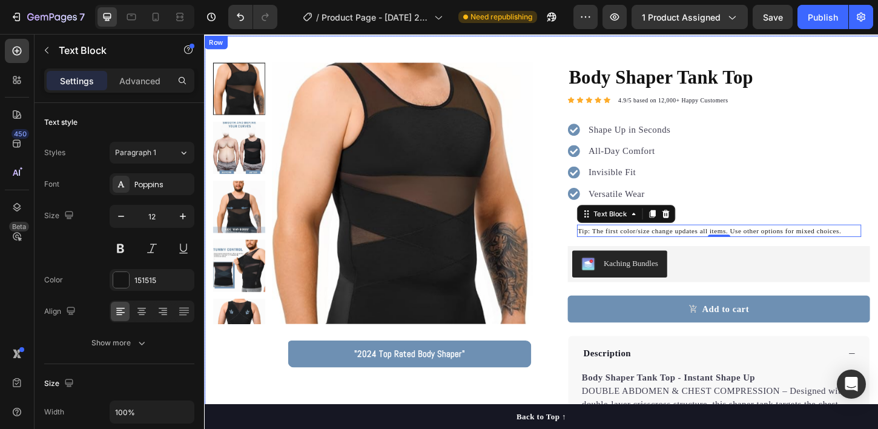
click at [843, 52] on div "Product Images "2024 Top Rated Body Shaper" Text block Row "2024 Top Rated Body…" at bounding box center [567, 368] width 727 height 665
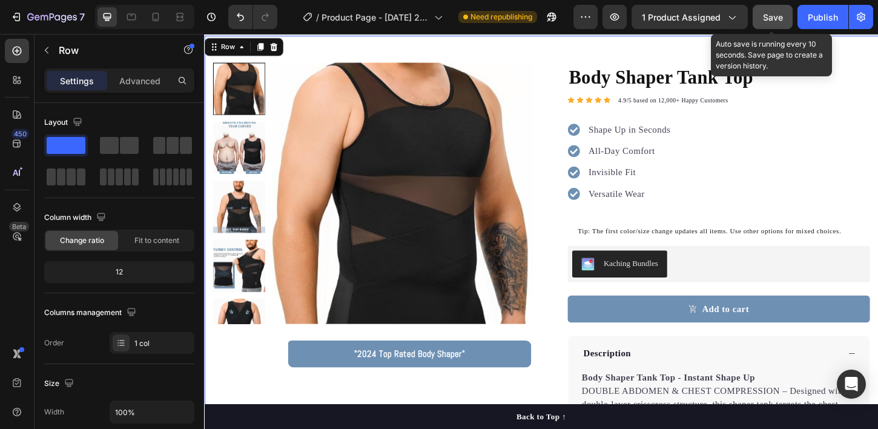
click at [759, 7] on button "Save" at bounding box center [773, 17] width 40 height 24
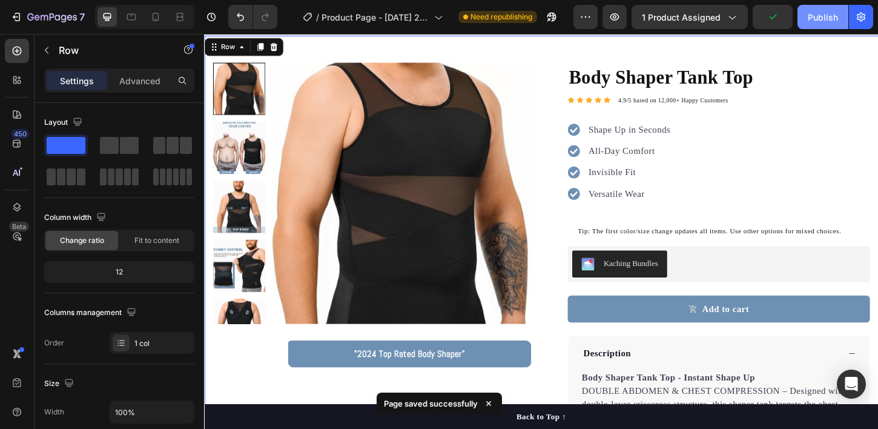
click at [826, 22] on div "Publish" at bounding box center [823, 17] width 30 height 13
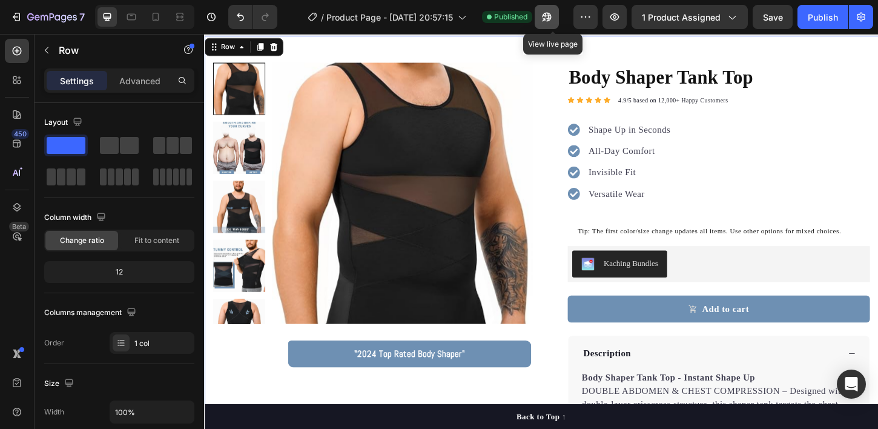
click at [553, 19] on icon "button" at bounding box center [547, 17] width 12 height 12
click at [557, 22] on button "button" at bounding box center [547, 17] width 24 height 24
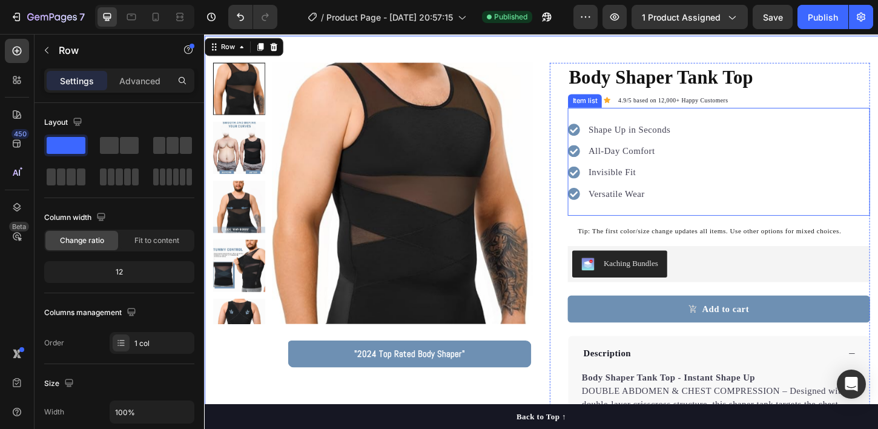
scroll to position [61, 0]
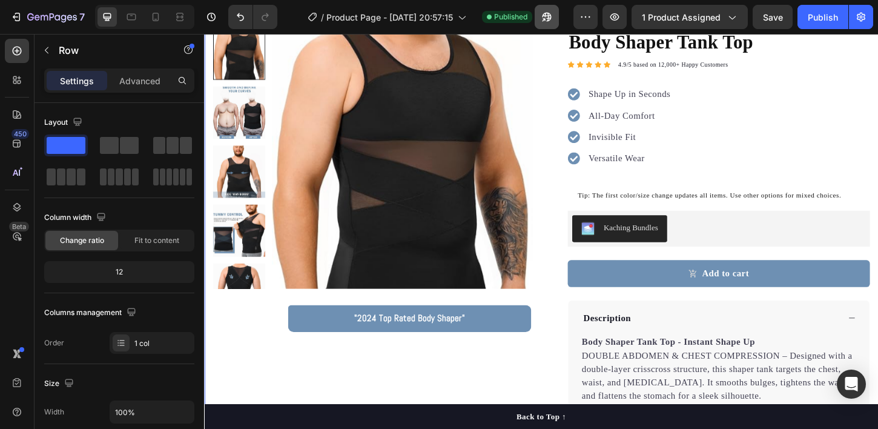
click at [553, 21] on icon "button" at bounding box center [547, 17] width 12 height 12
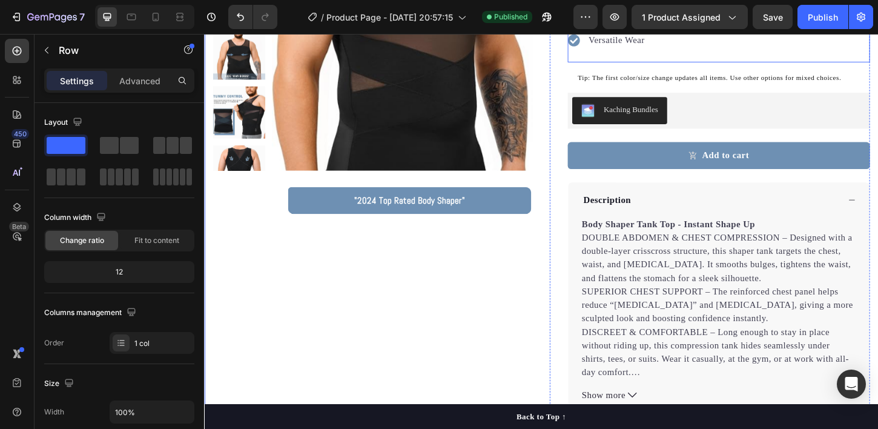
scroll to position [0, 0]
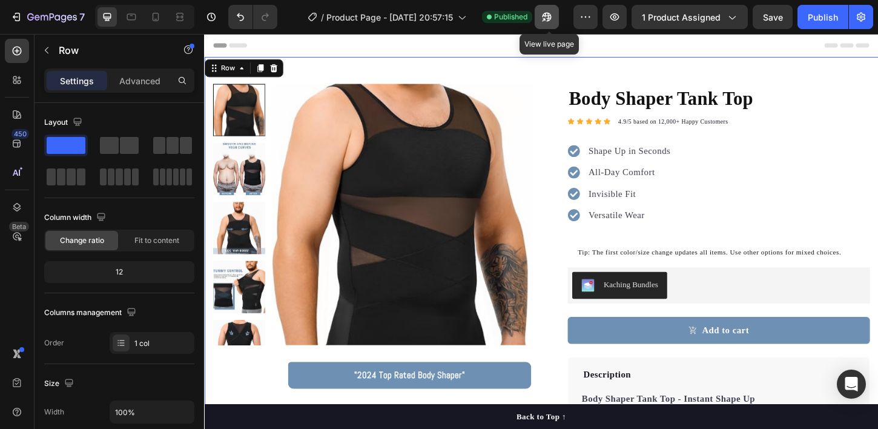
click at [542, 12] on button "button" at bounding box center [547, 17] width 24 height 24
click at [557, 15] on button "button" at bounding box center [547, 17] width 24 height 24
click at [553, 12] on icon "button" at bounding box center [547, 17] width 12 height 12
click at [556, 15] on button "button" at bounding box center [547, 17] width 24 height 24
click at [546, 18] on icon "button" at bounding box center [544, 19] width 3 height 3
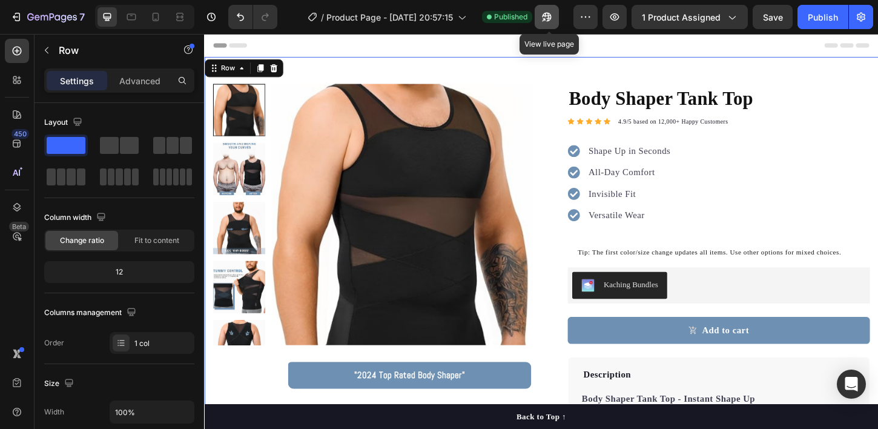
click at [546, 18] on icon "button" at bounding box center [544, 19] width 3 height 3
click at [558, 22] on button "button" at bounding box center [547, 17] width 24 height 24
click at [616, 14] on icon "button" at bounding box center [615, 16] width 9 height 7
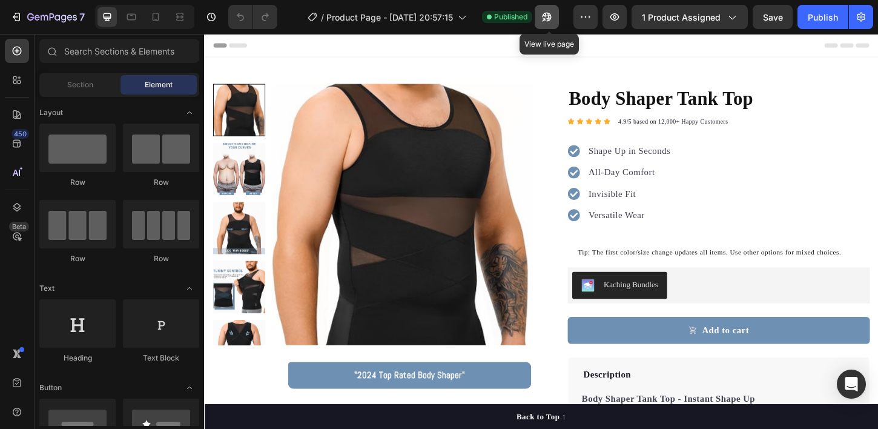
click at [556, 19] on button "button" at bounding box center [547, 17] width 24 height 24
click at [803, 16] on button "Publish" at bounding box center [823, 17] width 51 height 24
click at [546, 18] on icon "button" at bounding box center [544, 19] width 3 height 3
click at [556, 14] on button "button" at bounding box center [547, 17] width 24 height 24
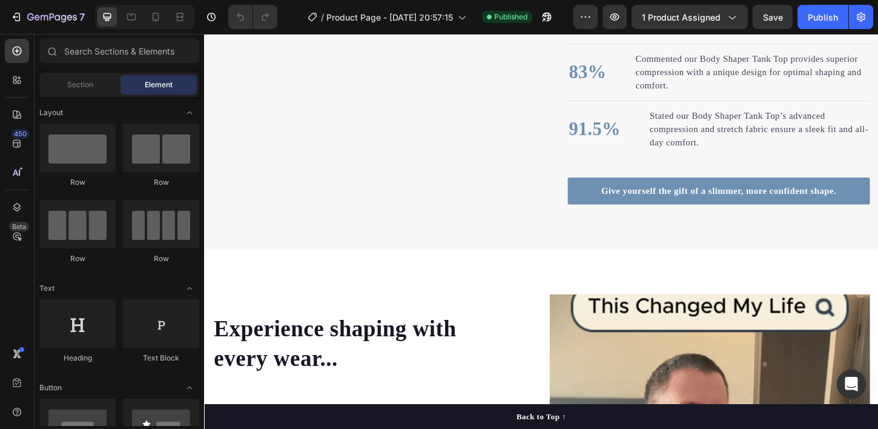
scroll to position [934, 0]
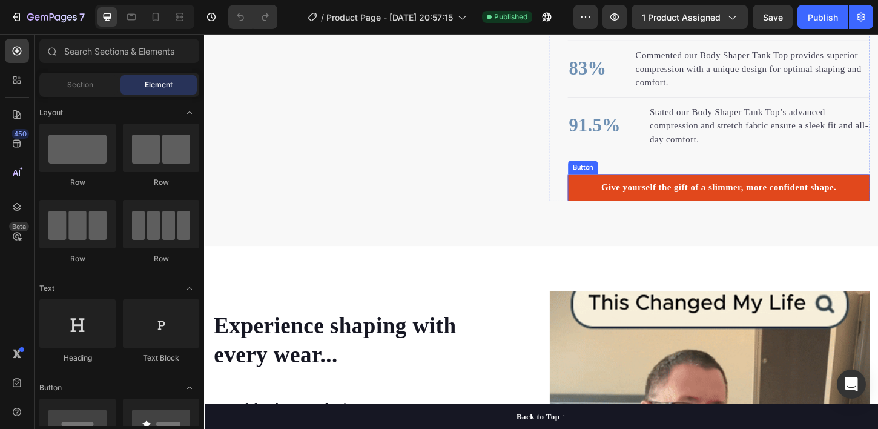
click at [624, 204] on link "Give yourself the gift of a slimmer, more confident shape." at bounding box center [759, 199] width 326 height 29
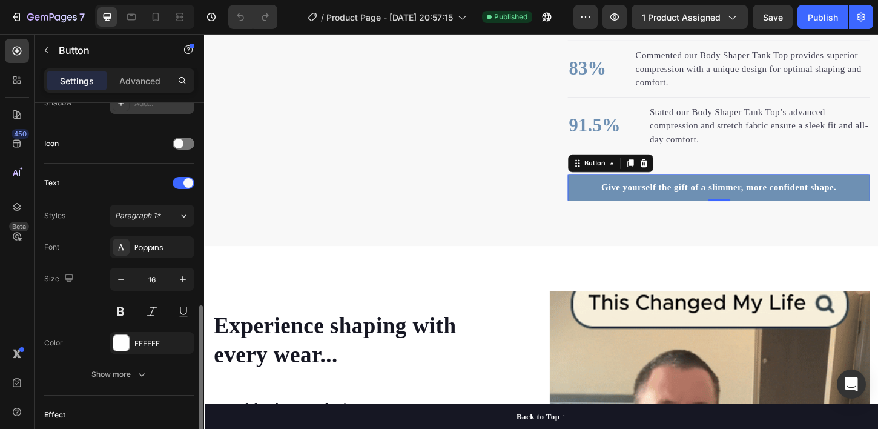
scroll to position [571, 0]
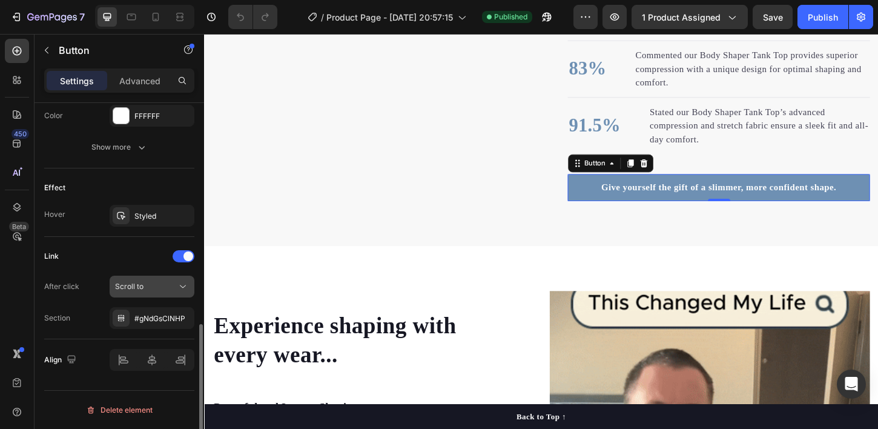
click at [148, 290] on div "Scroll to" at bounding box center [146, 286] width 62 height 11
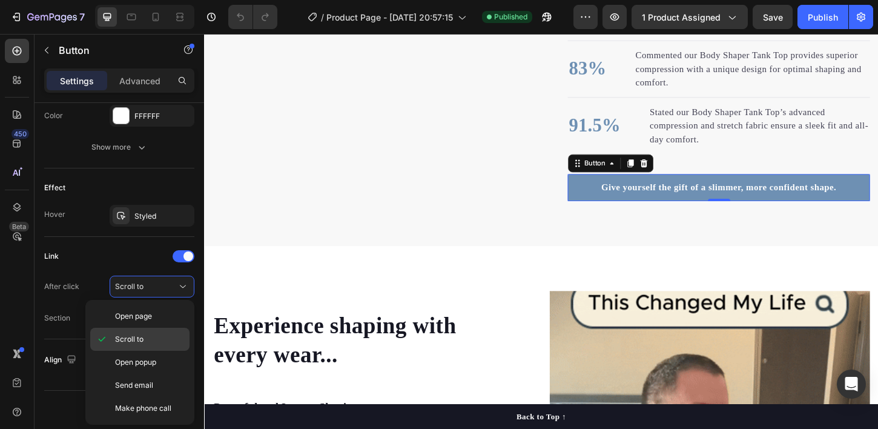
click at [154, 338] on p "Scroll to" at bounding box center [149, 339] width 69 height 11
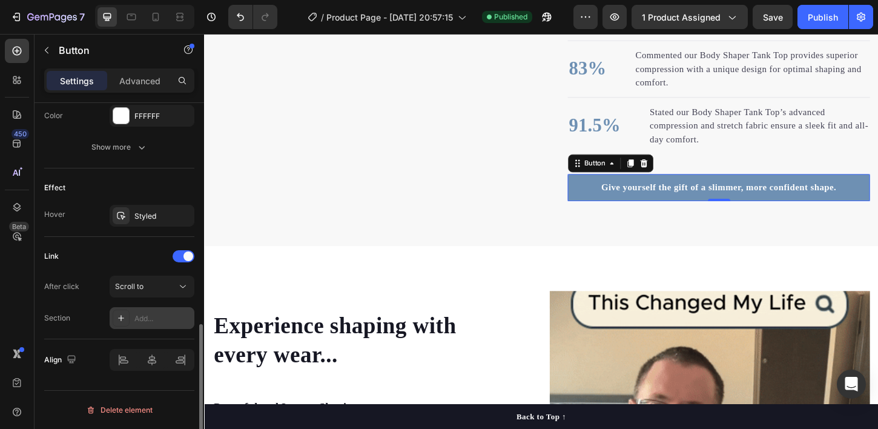
click at [136, 314] on div "Add..." at bounding box center [162, 318] width 57 height 11
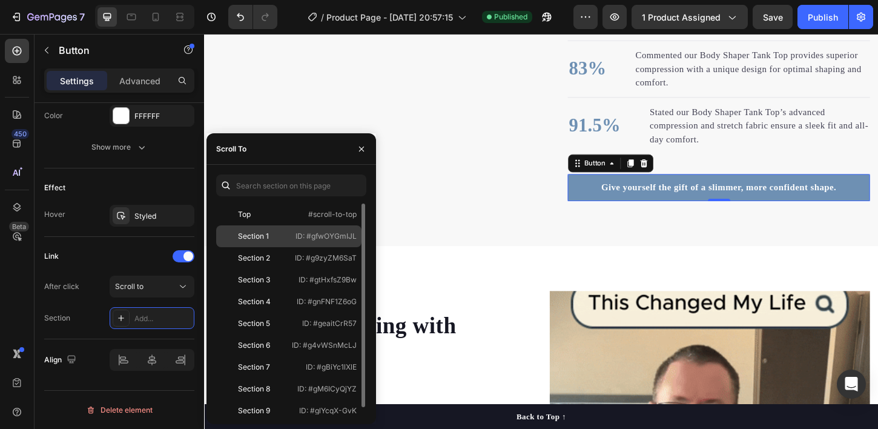
click at [264, 238] on div "Section 1" at bounding box center [253, 236] width 31 height 11
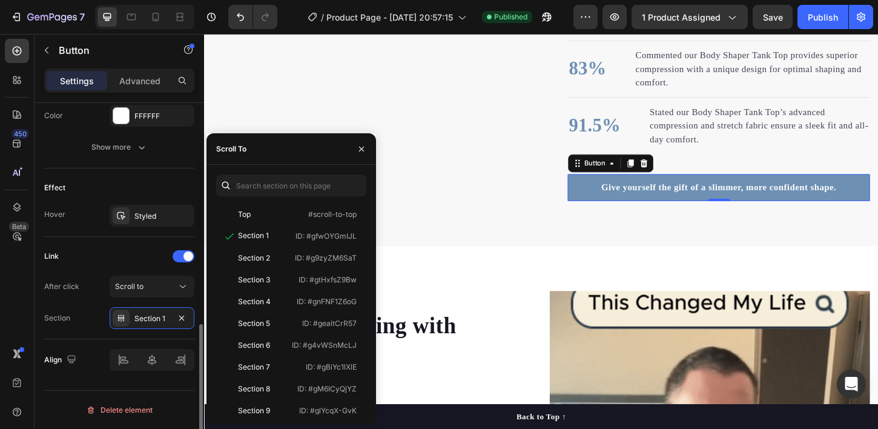
click at [149, 251] on div "Link" at bounding box center [119, 256] width 150 height 19
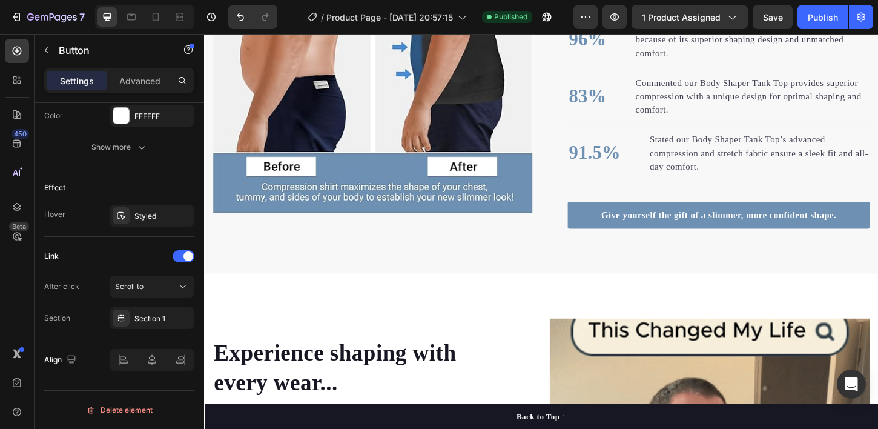
scroll to position [903, 0]
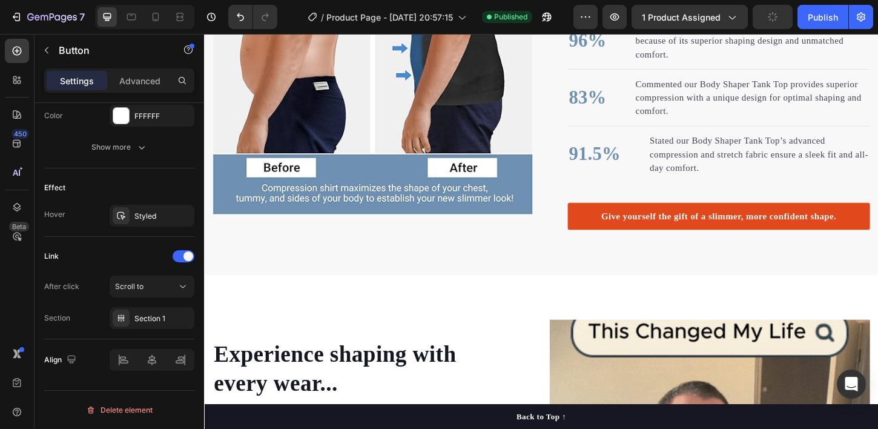
click at [622, 230] on link "Give yourself the gift of a slimmer, more confident shape." at bounding box center [759, 230] width 326 height 29
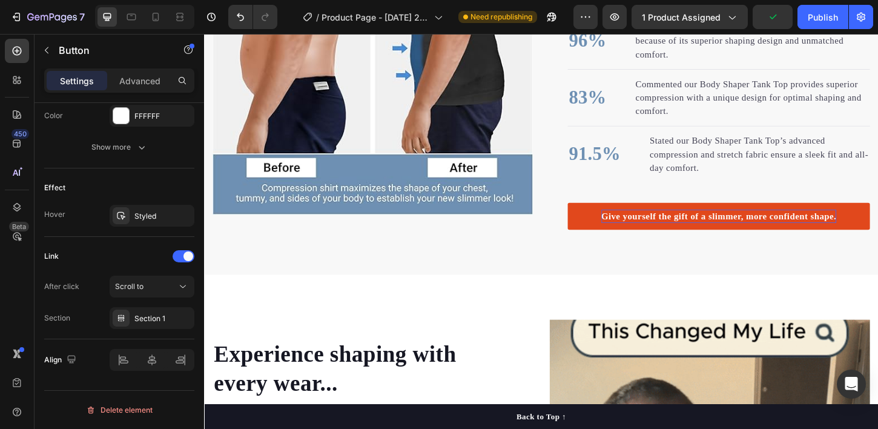
click at [646, 230] on p "Give yourself the gift of a slimmer, more confident shape." at bounding box center [759, 230] width 254 height 15
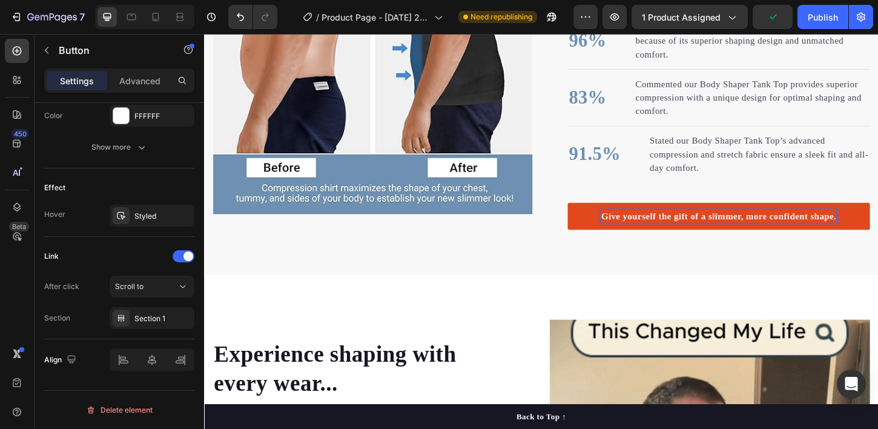
click at [616, 224] on link "Give yourself the gift of a slimmer, more confident shape." at bounding box center [759, 230] width 326 height 29
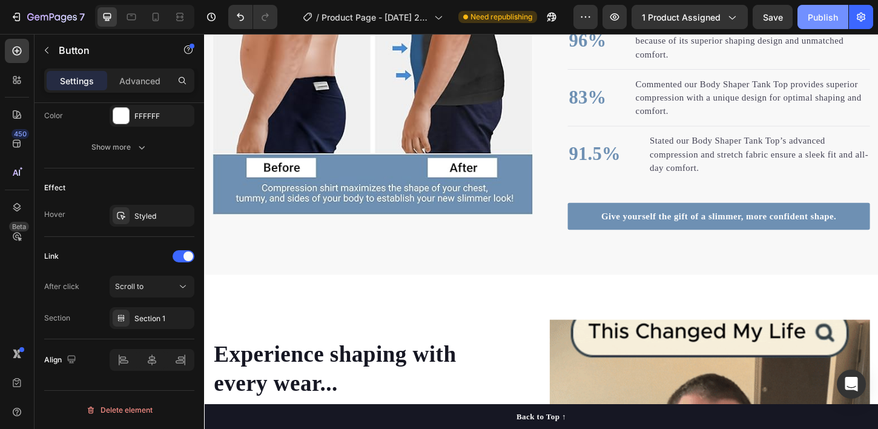
click at [820, 8] on button "Publish" at bounding box center [823, 17] width 51 height 24
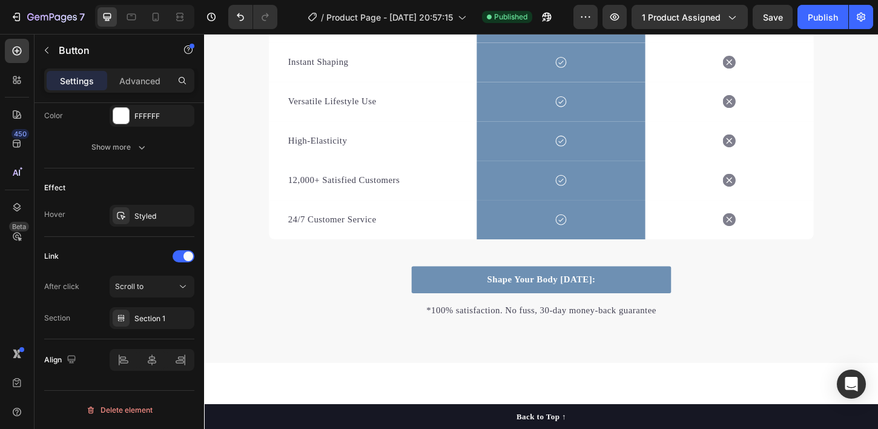
scroll to position [2015, 0]
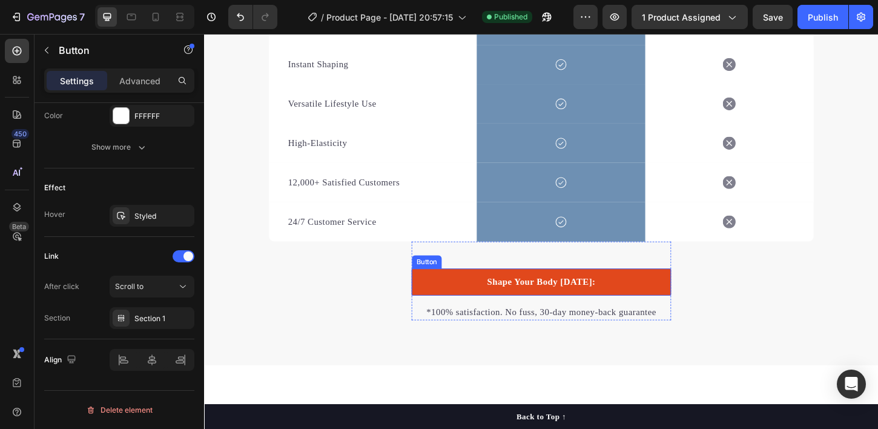
click at [457, 302] on link "Shape Your Body Today:" at bounding box center [568, 301] width 280 height 29
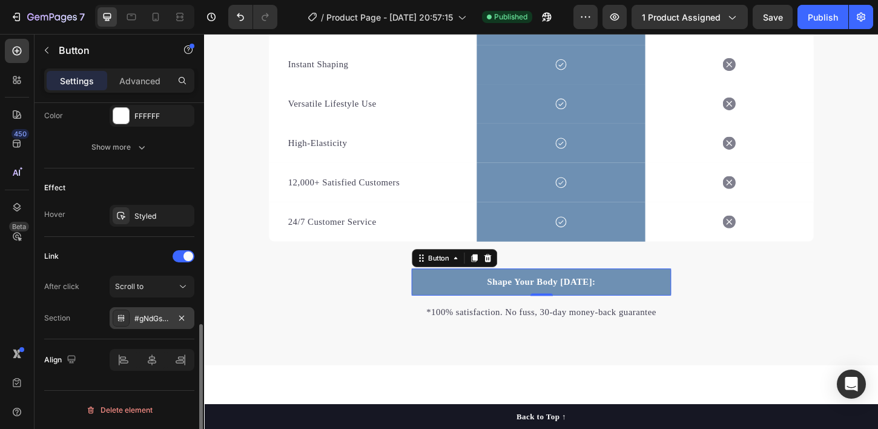
click at [152, 319] on div "#gNdGsClNHP" at bounding box center [151, 318] width 35 height 11
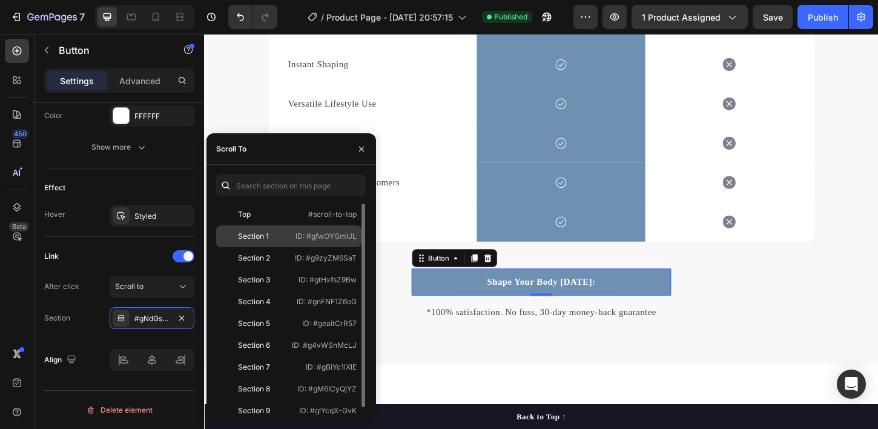
click at [258, 236] on div "Section 1" at bounding box center [253, 236] width 31 height 11
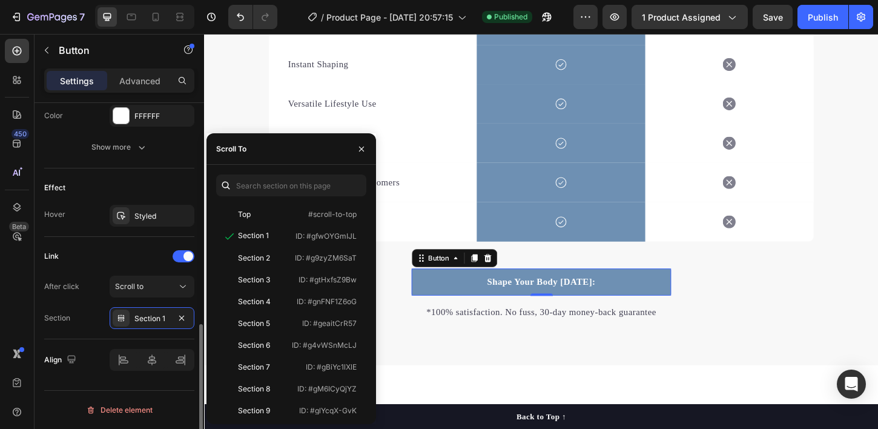
click at [111, 265] on div "Link" at bounding box center [119, 256] width 150 height 19
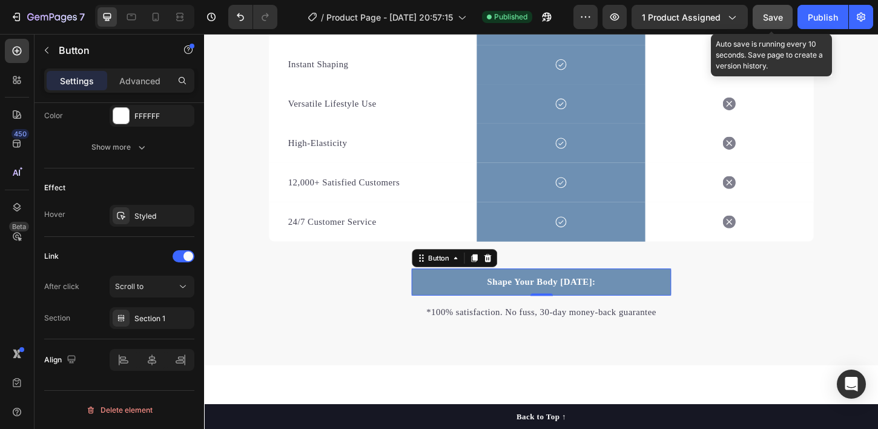
click at [777, 9] on button "Save" at bounding box center [773, 17] width 40 height 24
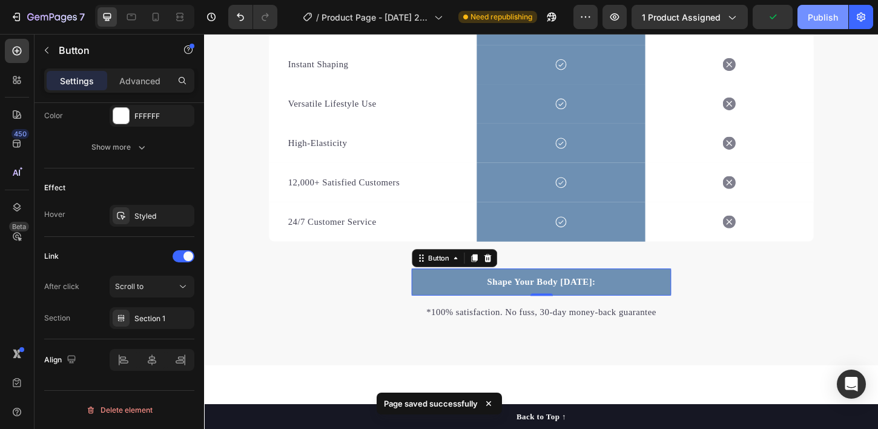
click at [818, 16] on div "Publish" at bounding box center [823, 17] width 30 height 13
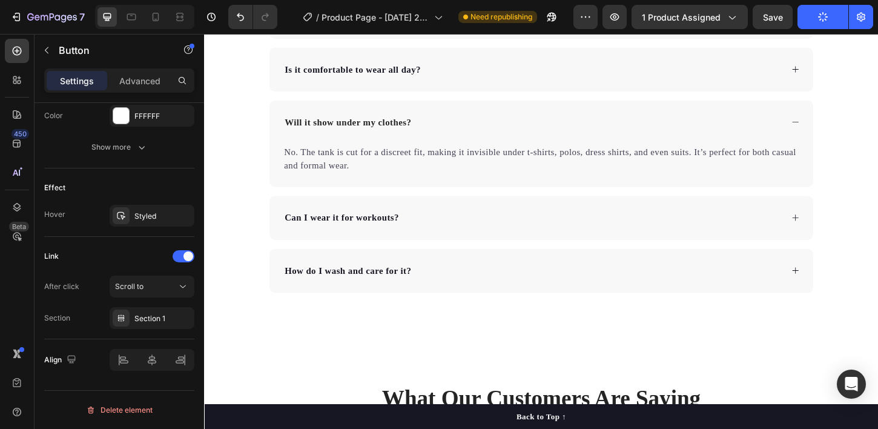
scroll to position [2506, 0]
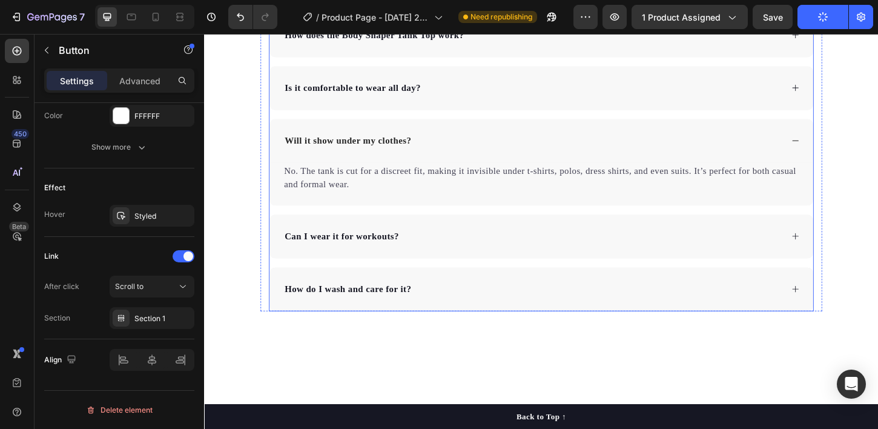
click at [778, 164] on div "Will it show under my clothes?" at bounding box center [567, 148] width 586 height 47
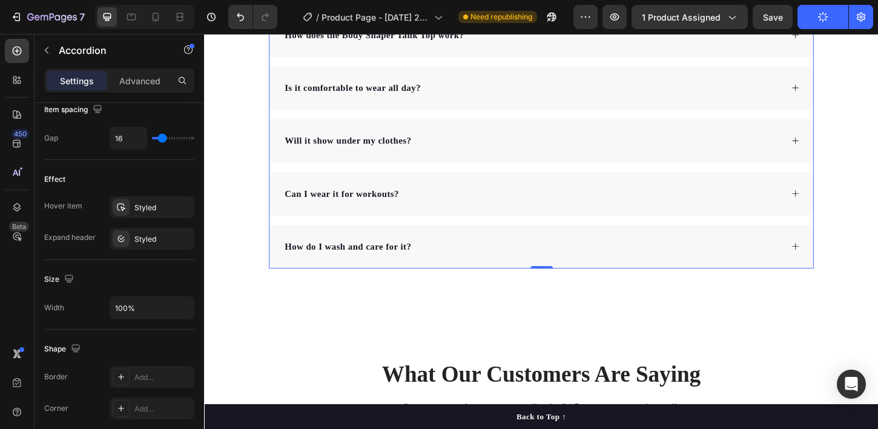
scroll to position [0, 0]
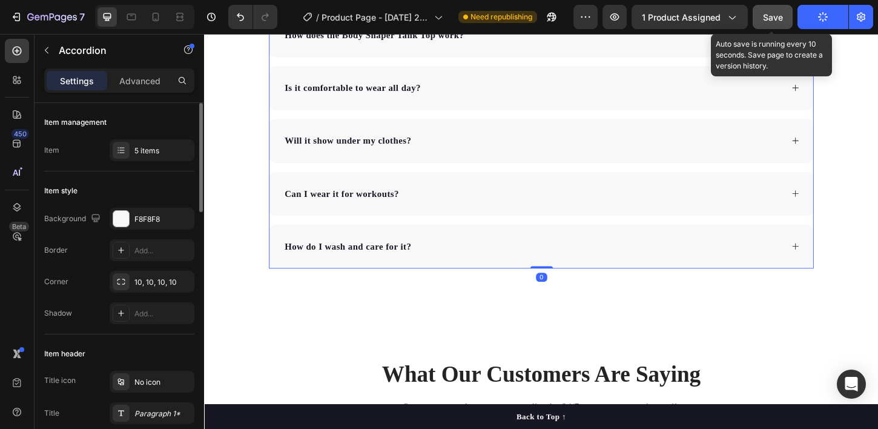
click at [775, 23] on div "Save" at bounding box center [773, 17] width 20 height 13
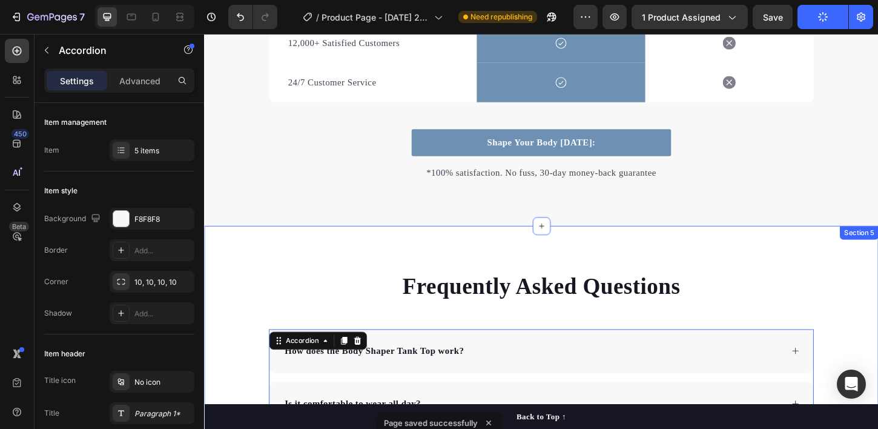
scroll to position [2142, 0]
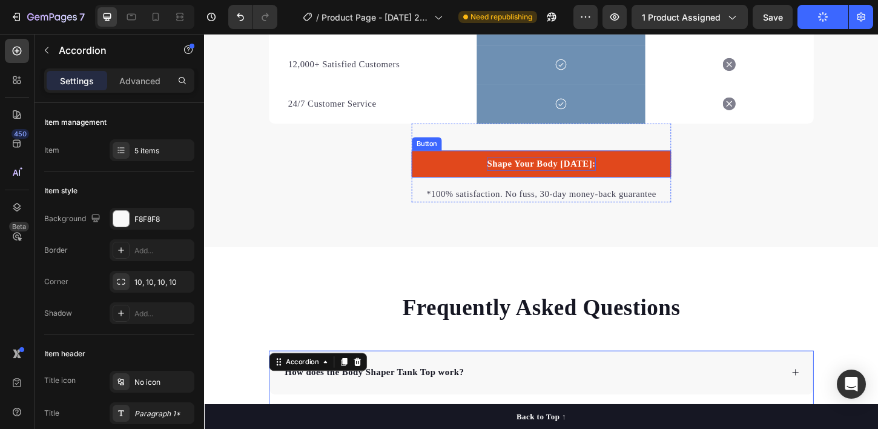
click at [617, 175] on p "Shape Your Body Today:" at bounding box center [567, 174] width 117 height 15
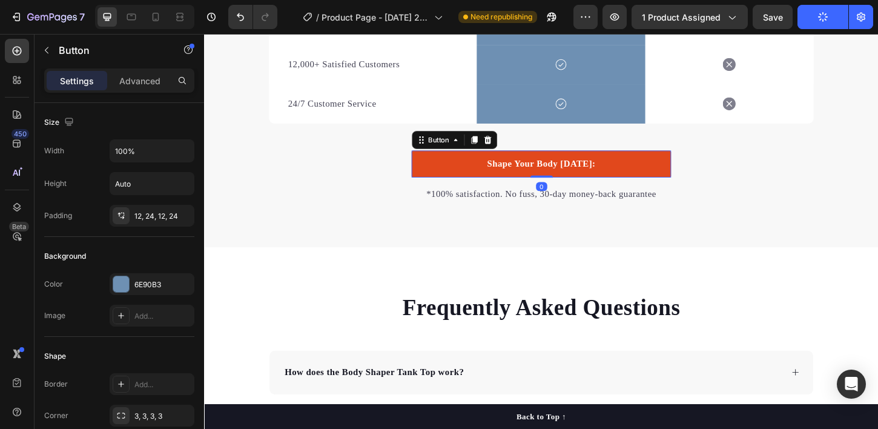
click at [492, 174] on link "Shape Your Body Today:" at bounding box center [568, 173] width 280 height 29
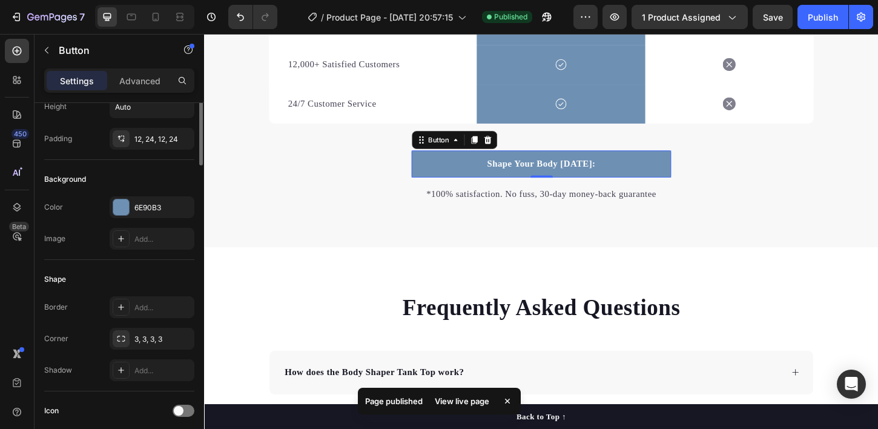
scroll to position [0, 0]
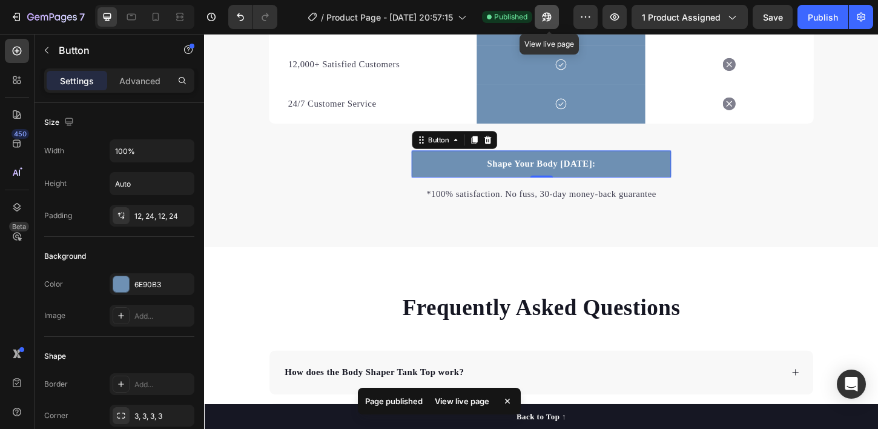
click at [545, 18] on icon "button" at bounding box center [547, 17] width 12 height 12
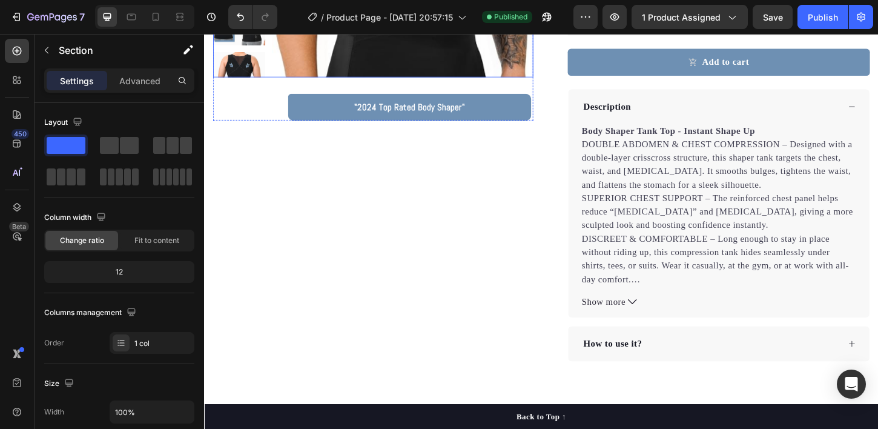
scroll to position [293, 0]
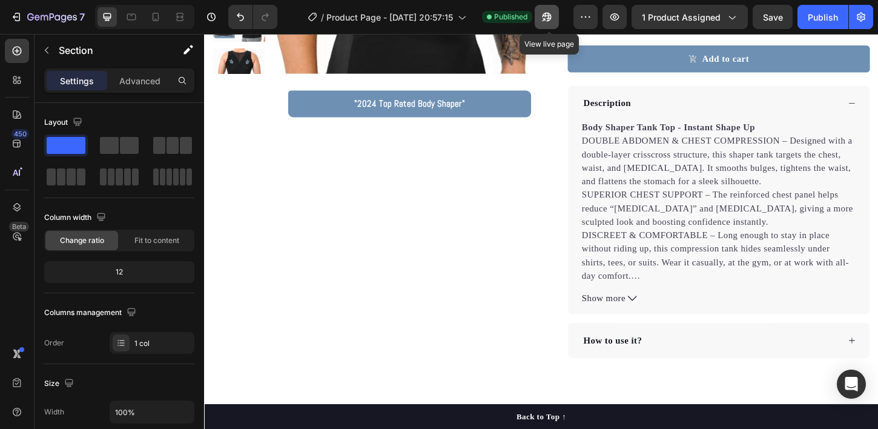
click at [556, 10] on button "button" at bounding box center [547, 17] width 24 height 24
